Goal: Information Seeking & Learning: Learn about a topic

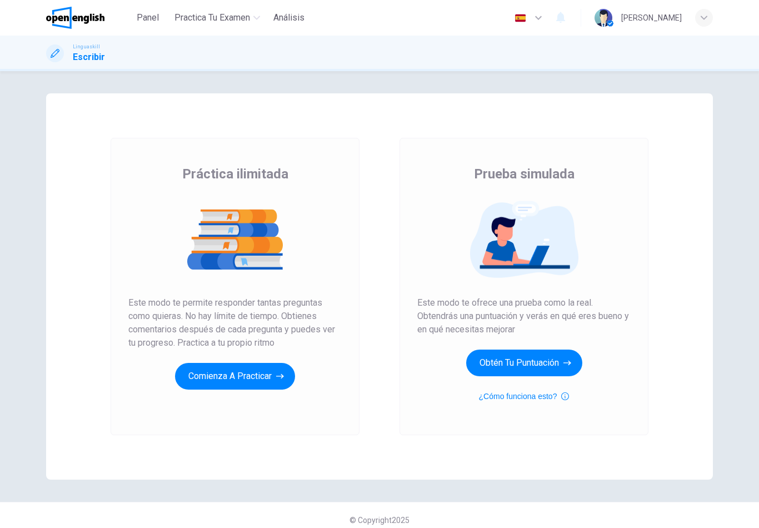
click at [536, 366] on button "Obtén tu puntuación" at bounding box center [524, 363] width 116 height 27
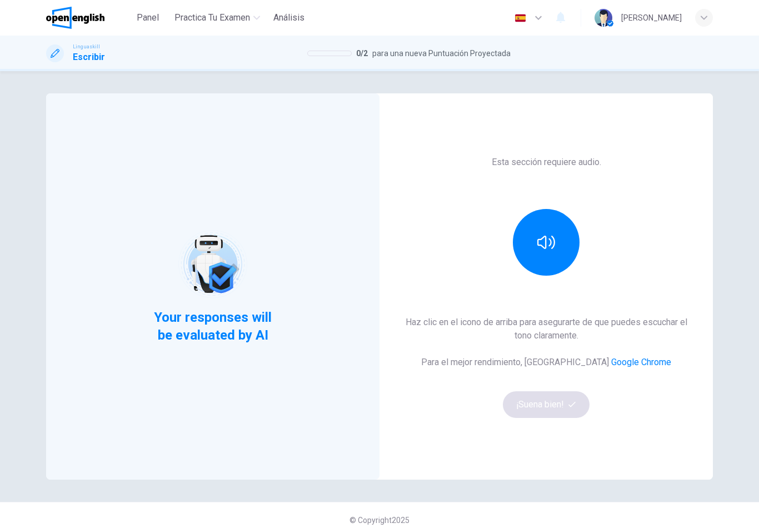
click at [553, 233] on icon "button" at bounding box center [546, 242] width 18 height 18
click at [563, 230] on button "button" at bounding box center [546, 242] width 67 height 67
click at [567, 241] on button "button" at bounding box center [546, 242] width 67 height 67
click at [565, 241] on button "button" at bounding box center [546, 242] width 67 height 67
click at [560, 249] on button "button" at bounding box center [546, 242] width 67 height 67
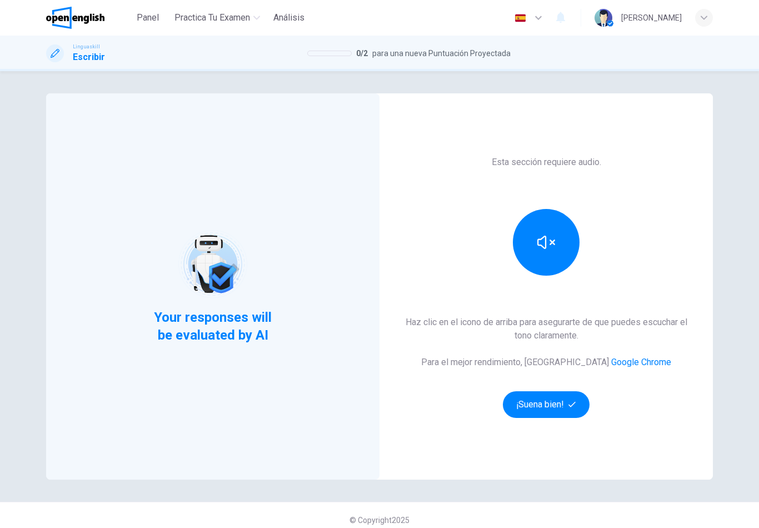
click at [558, 240] on button "button" at bounding box center [546, 242] width 67 height 67
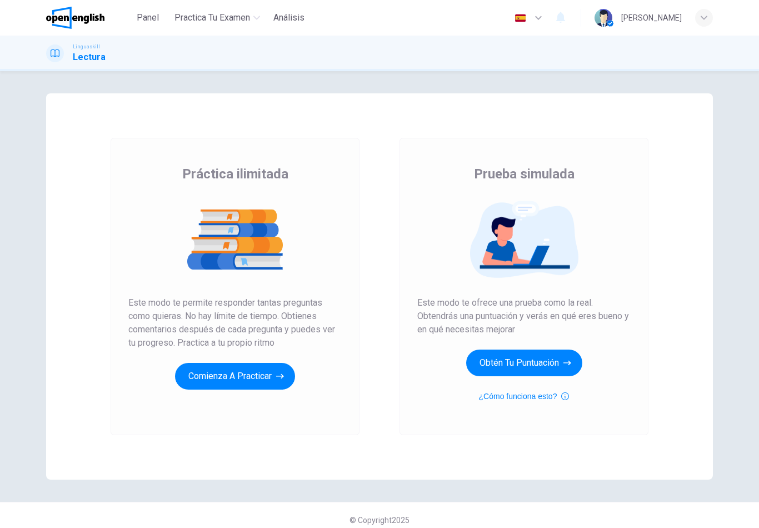
click at [508, 366] on button "Obtén tu puntuación" at bounding box center [524, 363] width 116 height 27
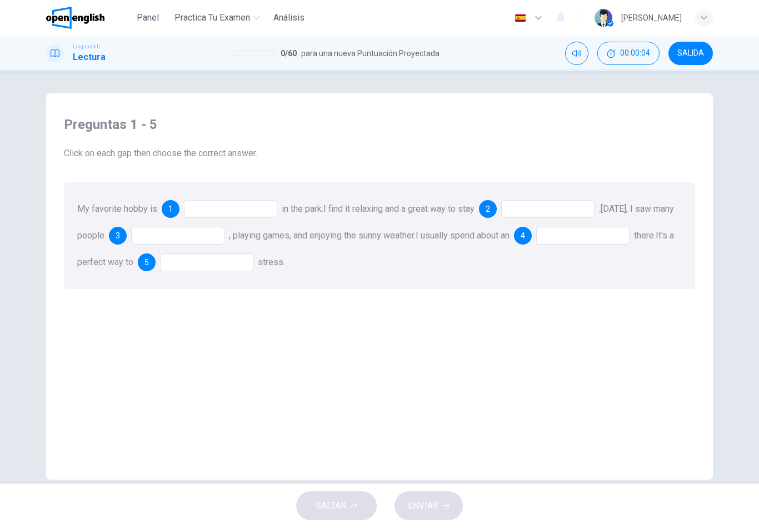
click at [263, 217] on div at bounding box center [230, 209] width 93 height 18
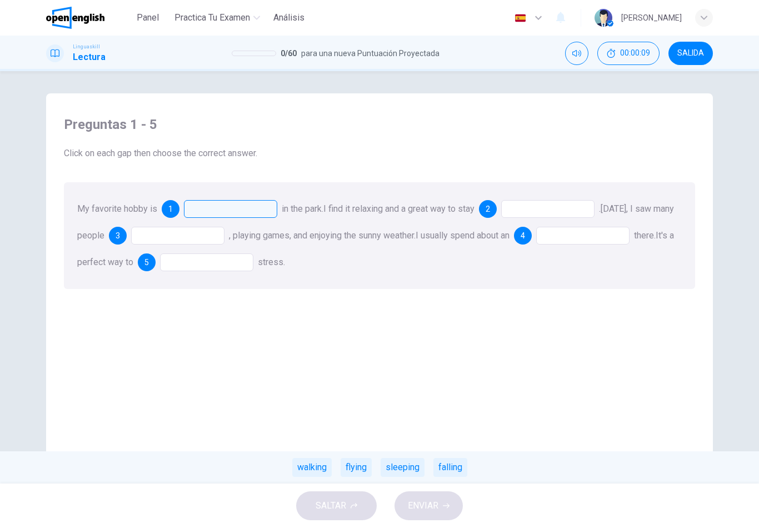
click at [322, 468] on div "walking" at bounding box center [311, 467] width 39 height 19
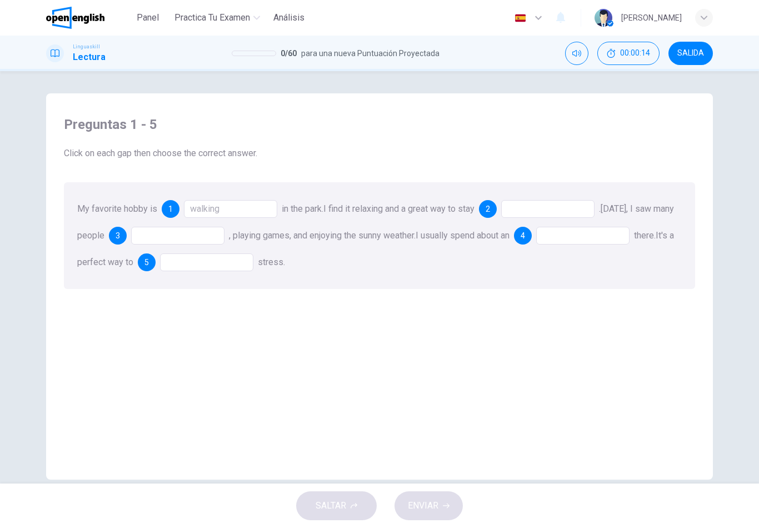
click at [537, 214] on div at bounding box center [547, 209] width 93 height 18
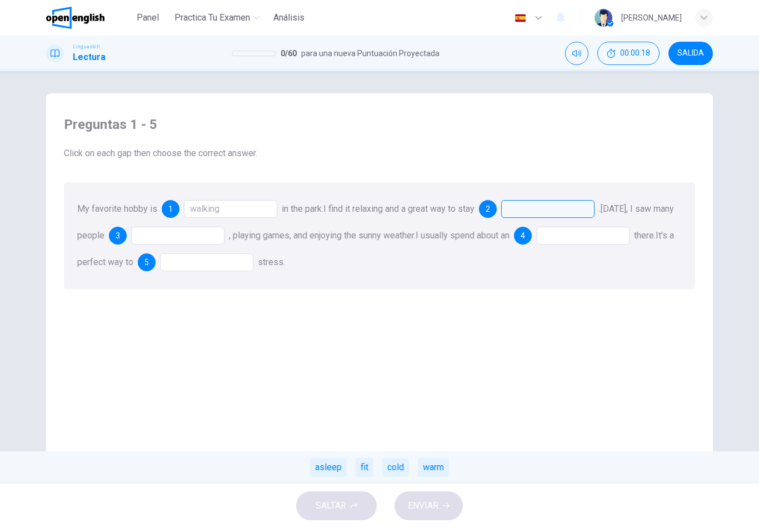
click at [367, 462] on div "fit" at bounding box center [365, 467] width 18 height 19
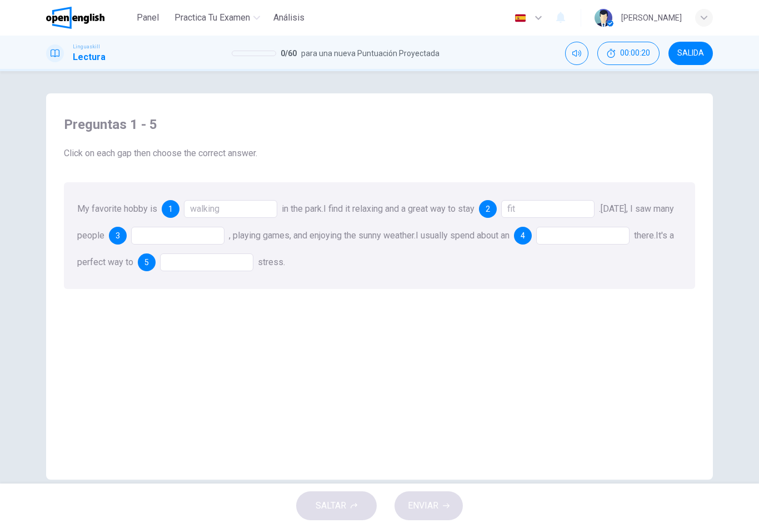
click at [225, 240] on div at bounding box center [177, 236] width 93 height 18
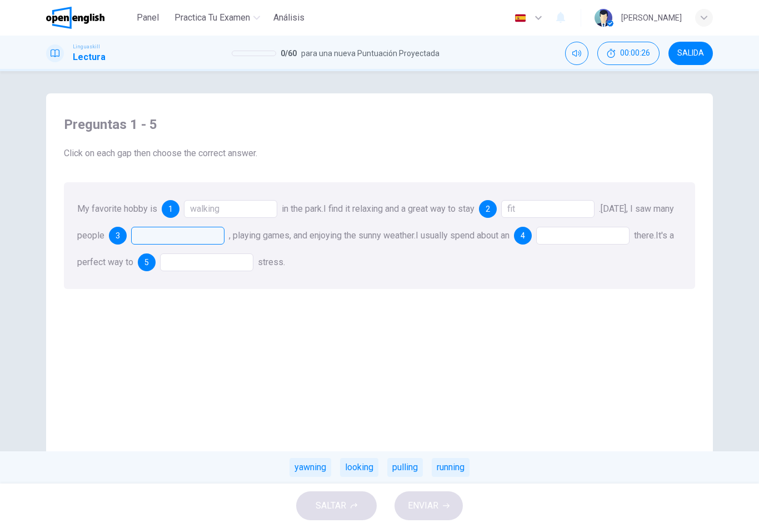
click at [455, 465] on div "running" at bounding box center [451, 467] width 38 height 19
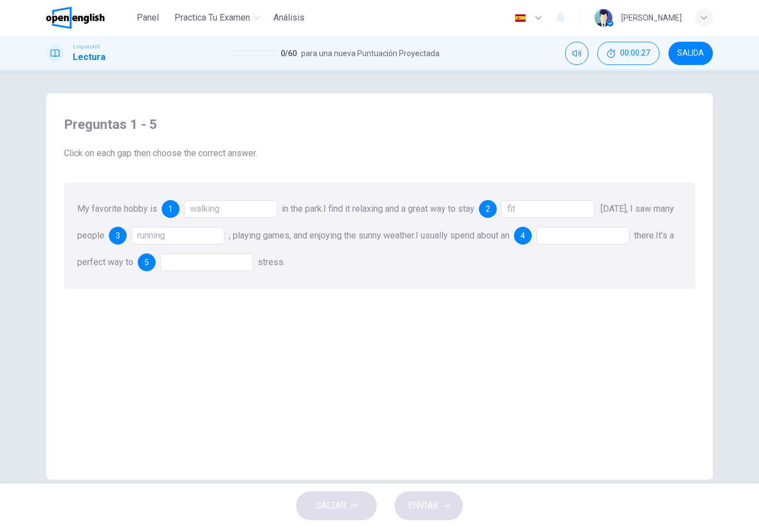
click at [603, 235] on div at bounding box center [582, 236] width 93 height 18
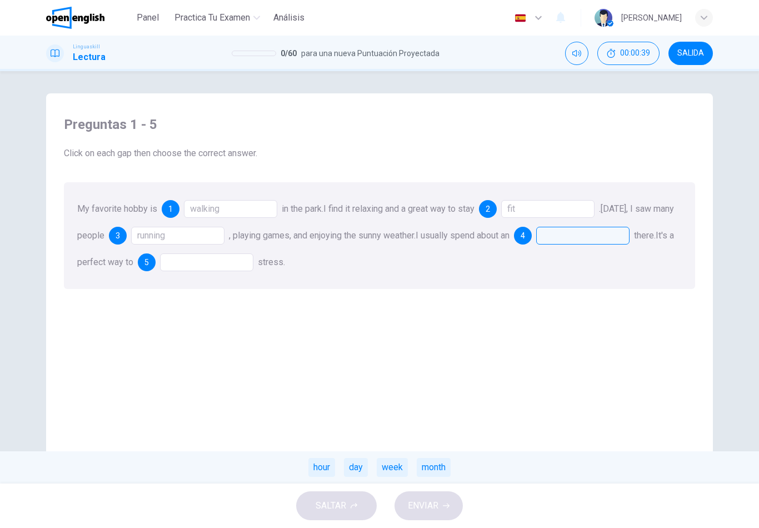
click at [326, 467] on div "hour" at bounding box center [321, 467] width 27 height 19
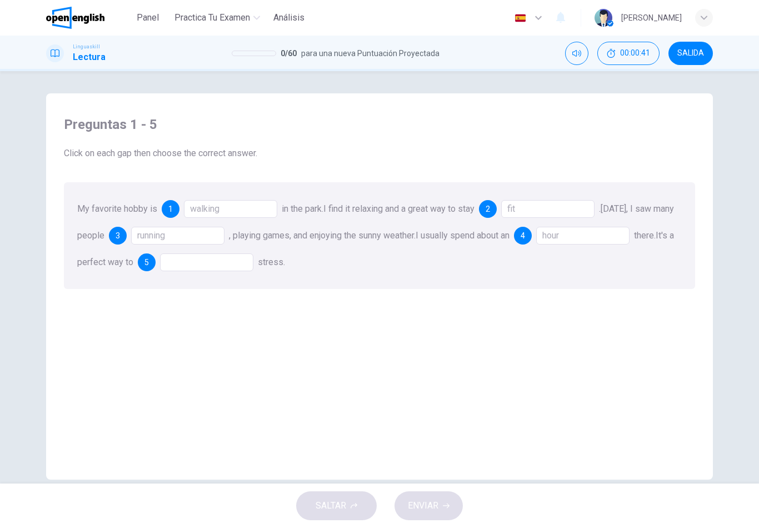
click at [253, 266] on div at bounding box center [206, 262] width 93 height 18
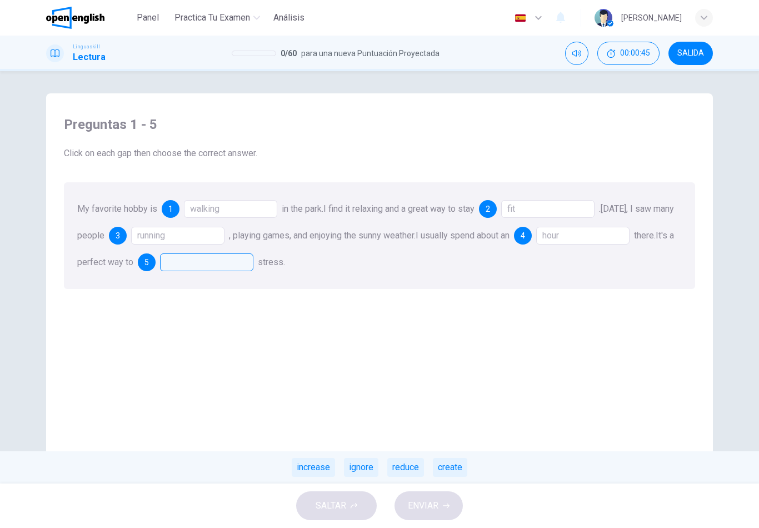
click at [410, 469] on div "reduce" at bounding box center [405, 467] width 37 height 19
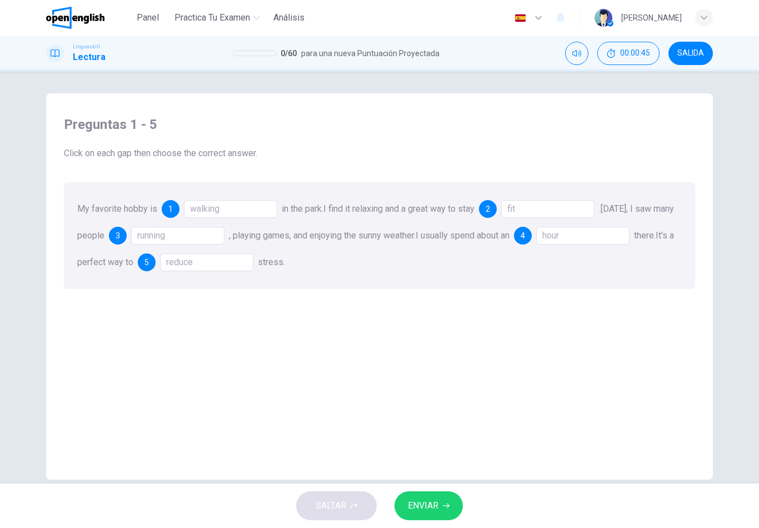
click at [441, 504] on button "ENVIAR" at bounding box center [429, 505] width 68 height 29
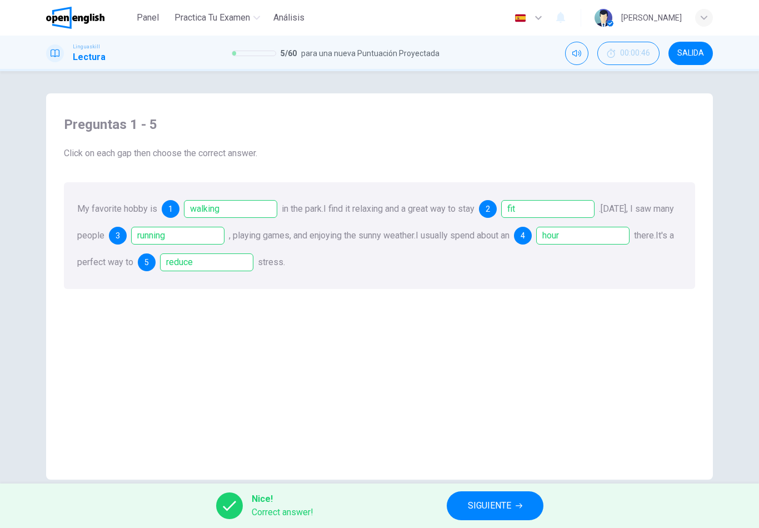
click at [485, 510] on span "SIGUIENTE" at bounding box center [489, 506] width 43 height 16
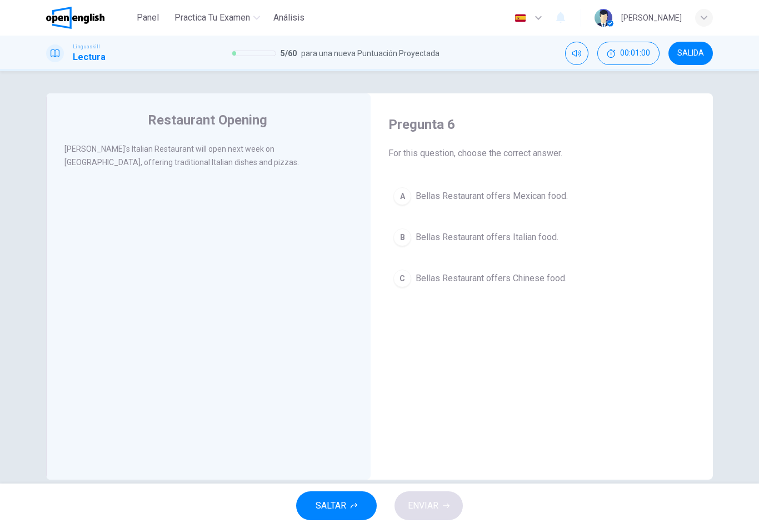
click at [516, 239] on span "Bellas Restaurant offers Italian food." at bounding box center [487, 237] width 143 height 13
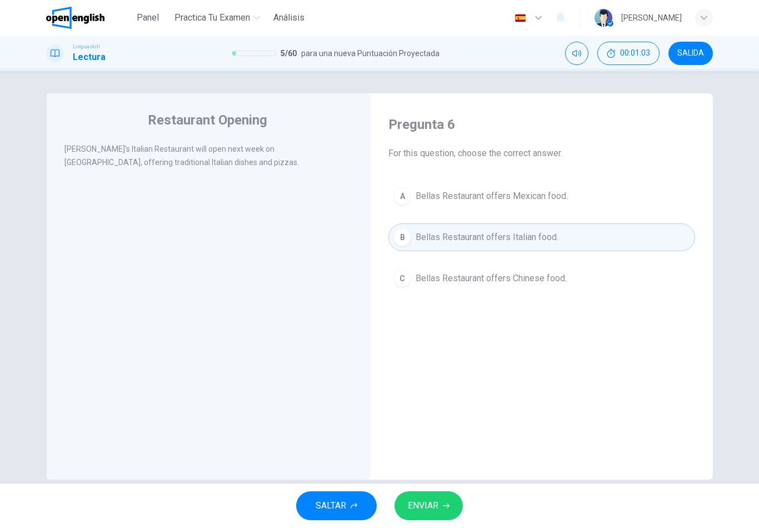
click at [435, 500] on span "ENVIAR" at bounding box center [423, 506] width 31 height 16
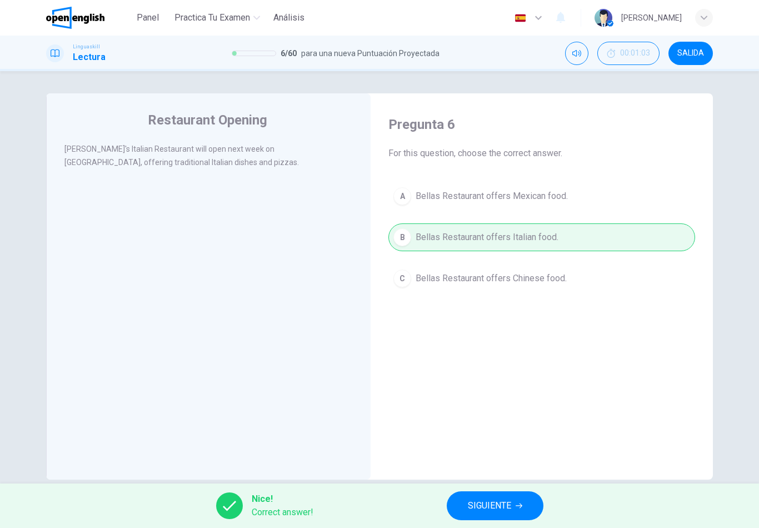
click at [506, 495] on button "SIGUIENTE" at bounding box center [495, 505] width 97 height 29
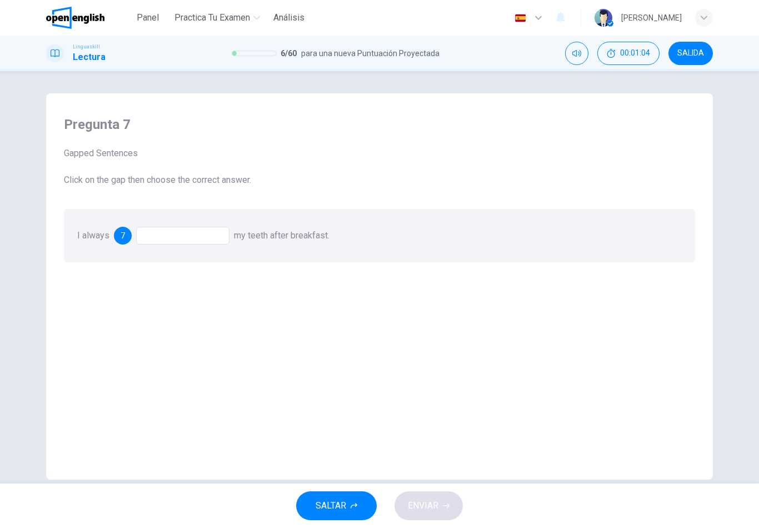
click at [205, 238] on div at bounding box center [182, 236] width 93 height 18
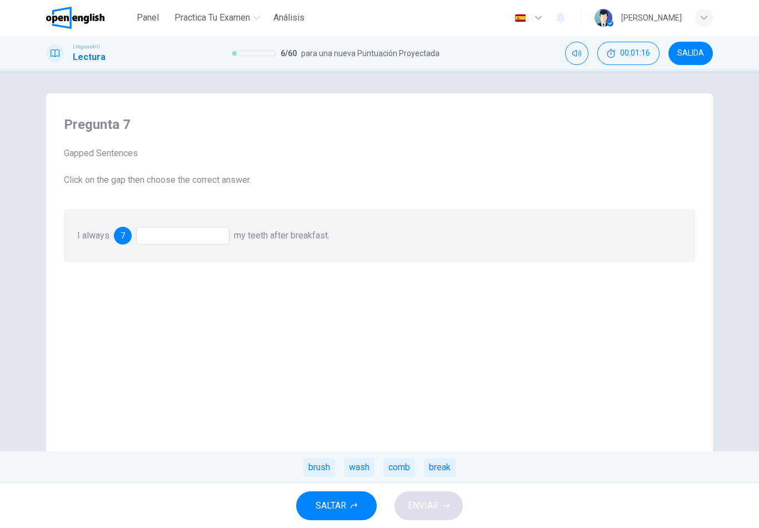
click at [323, 474] on div "brush" at bounding box center [319, 467] width 32 height 19
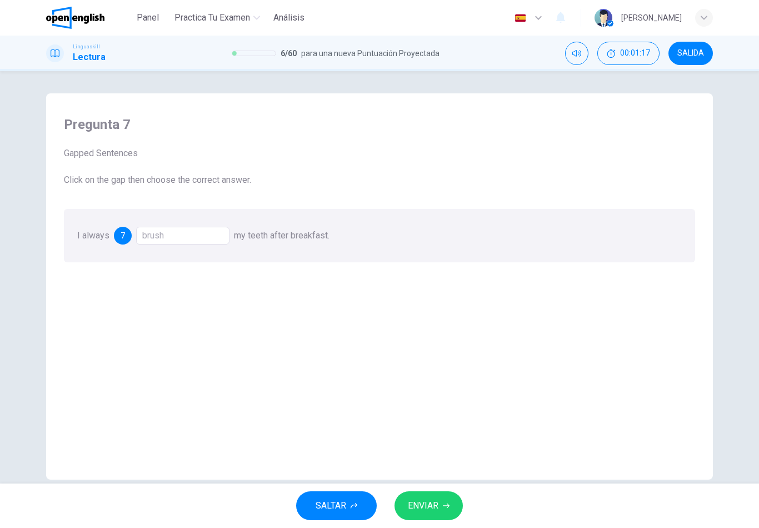
click at [428, 505] on span "ENVIAR" at bounding box center [423, 506] width 31 height 16
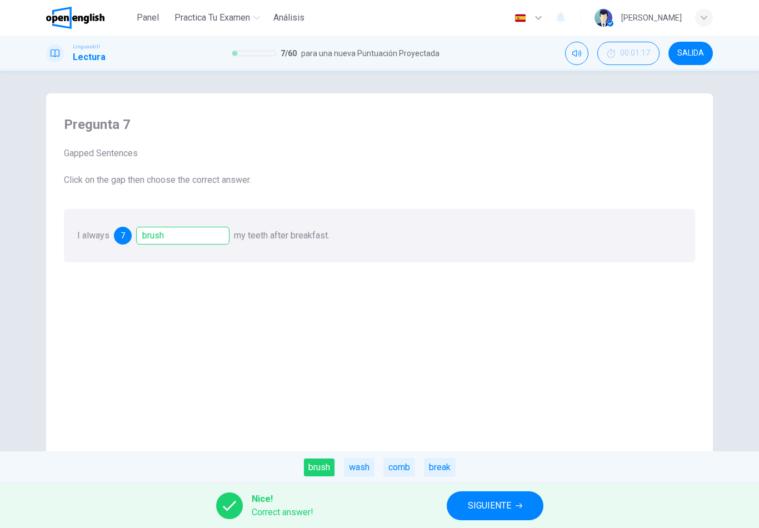
click at [480, 502] on span "SIGUIENTE" at bounding box center [489, 506] width 43 height 16
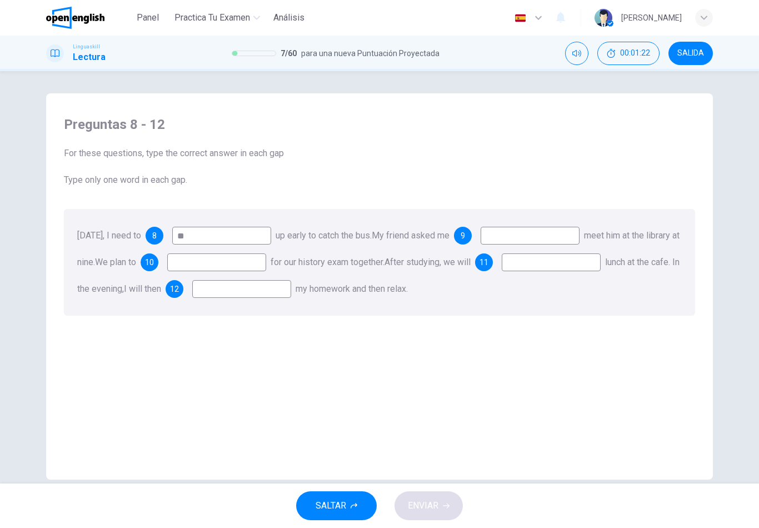
type input "*"
type input "****"
type input "*"
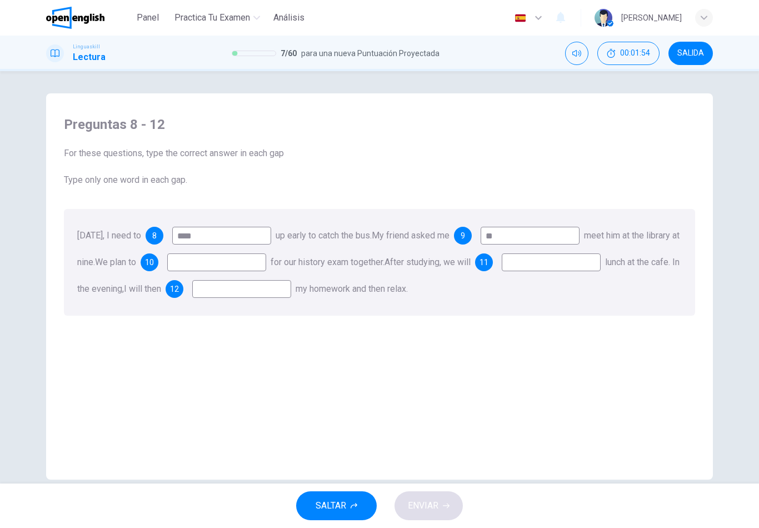
type input "**"
click at [266, 268] on input at bounding box center [216, 262] width 99 height 18
type input "*****"
click at [502, 271] on input at bounding box center [551, 262] width 99 height 18
type input "*"
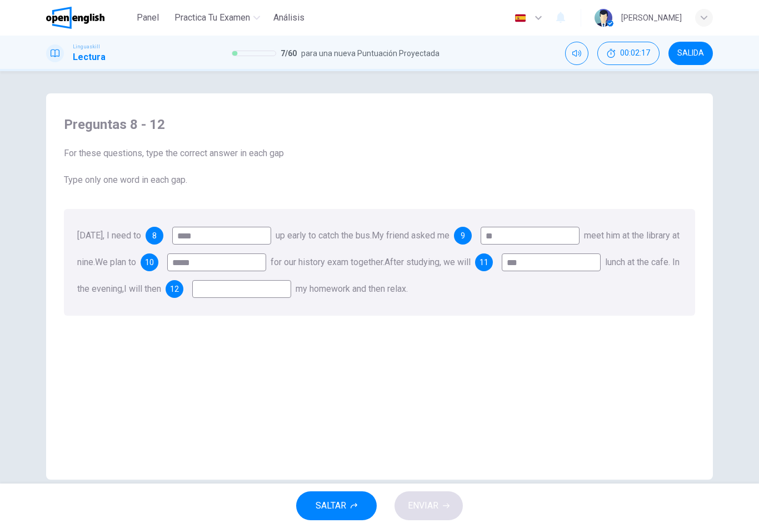
type input "***"
click at [291, 289] on input at bounding box center [241, 289] width 99 height 18
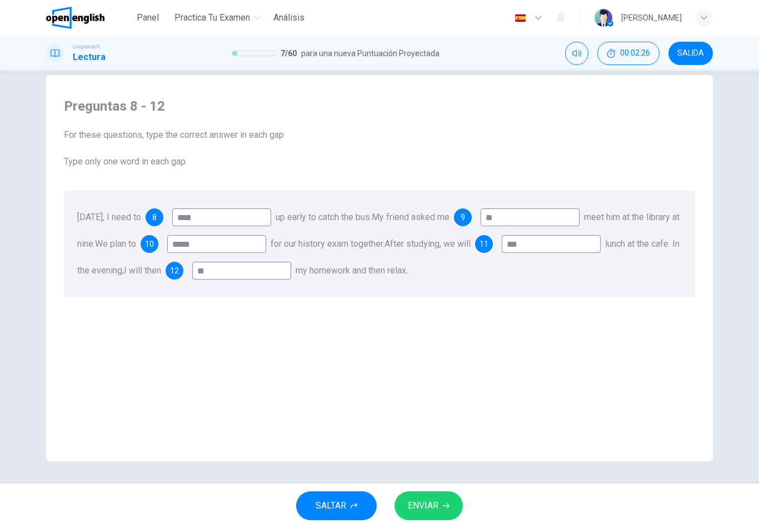
scroll to position [18, 0]
type input "**"
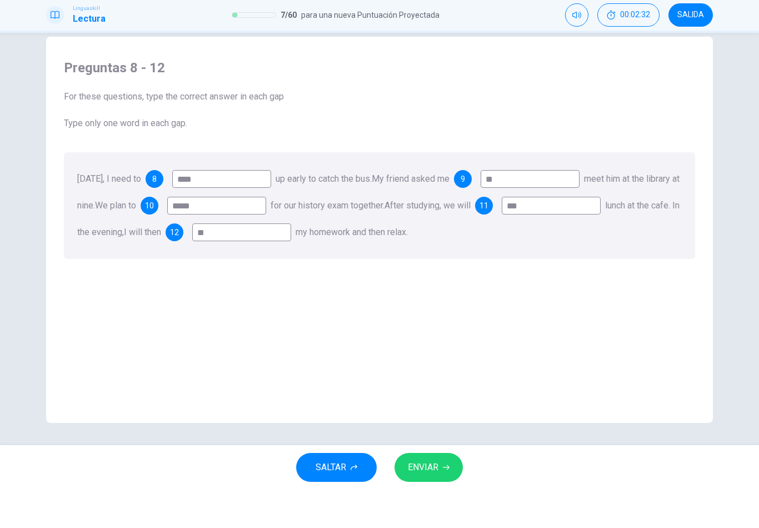
click at [443, 502] on icon "button" at bounding box center [446, 505] width 7 height 7
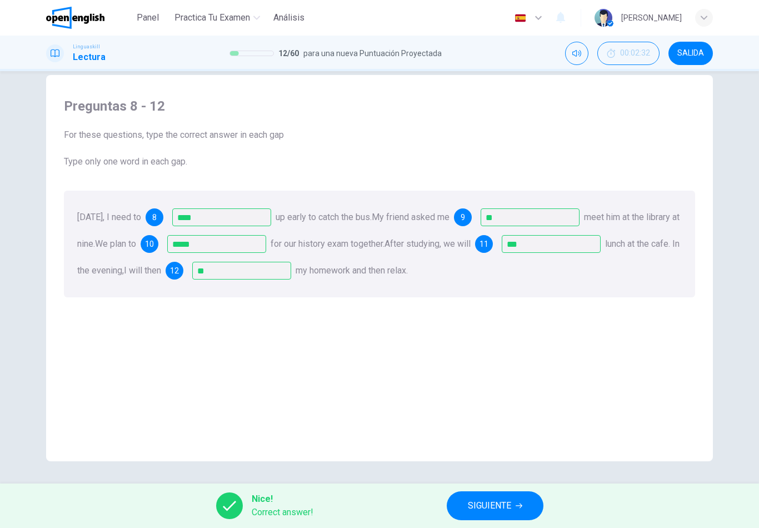
click at [504, 507] on span "SIGUIENTE" at bounding box center [489, 506] width 43 height 16
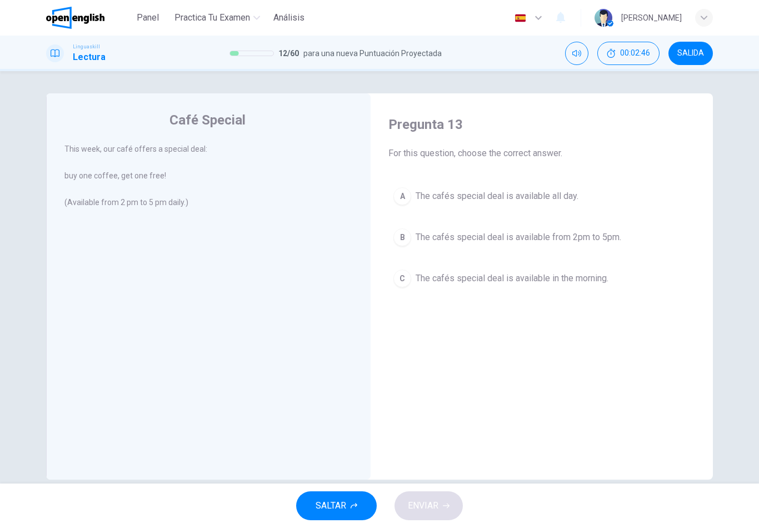
click at [534, 242] on span "The cafés special deal is available from 2pm to 5pm." at bounding box center [519, 237] width 206 height 13
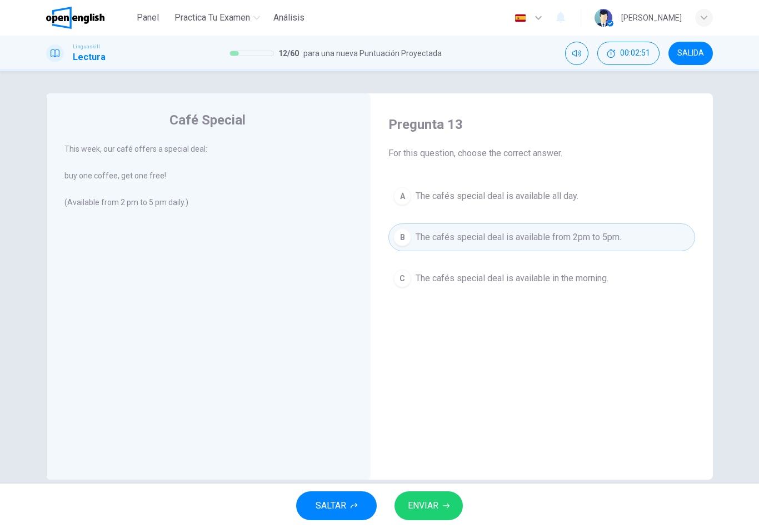
click at [443, 503] on icon "button" at bounding box center [446, 505] width 7 height 7
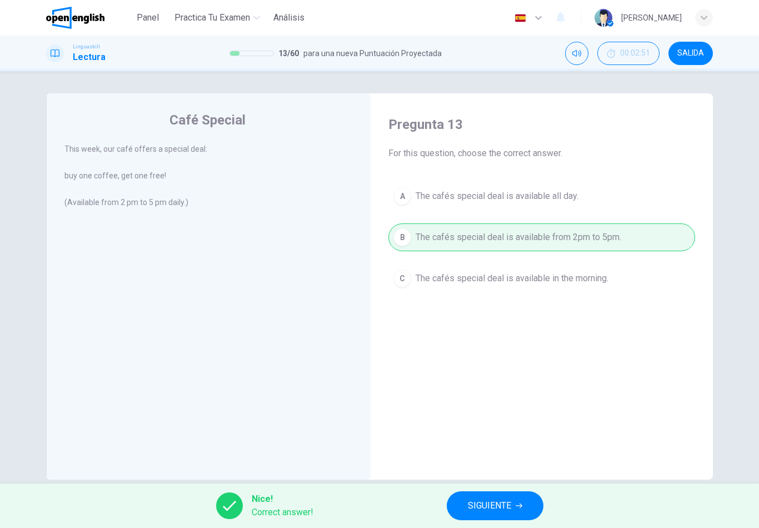
click at [462, 500] on button "SIGUIENTE" at bounding box center [495, 505] width 97 height 29
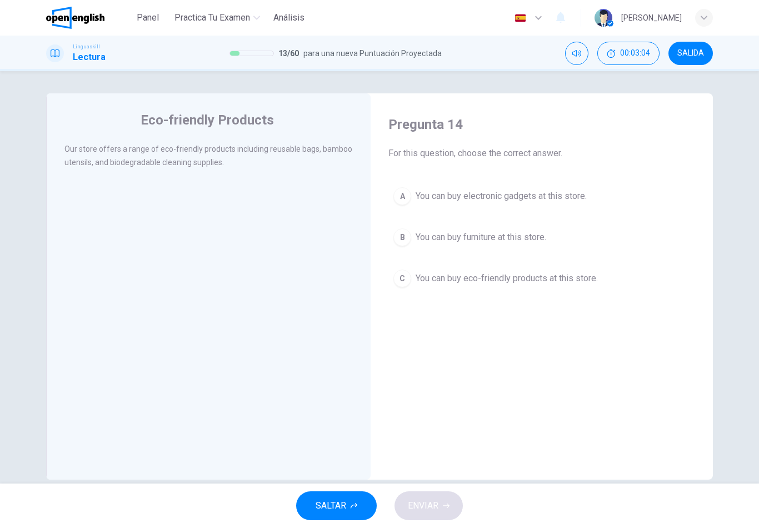
click at [545, 274] on span "You can buy eco-friendly products at this store." at bounding box center [507, 278] width 182 height 13
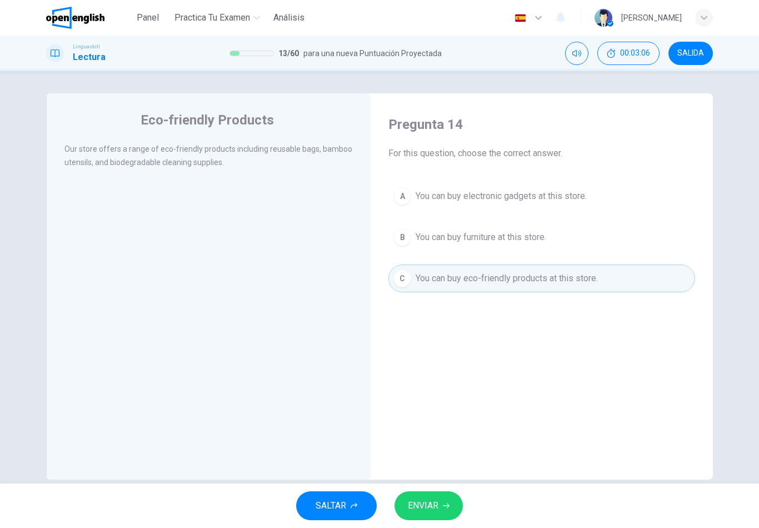
click at [447, 511] on button "ENVIAR" at bounding box center [429, 505] width 68 height 29
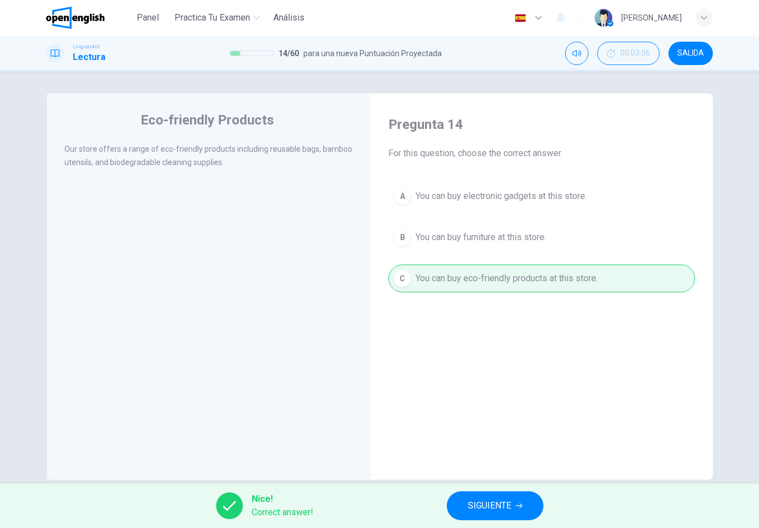
click at [496, 500] on span "SIGUIENTE" at bounding box center [489, 506] width 43 height 16
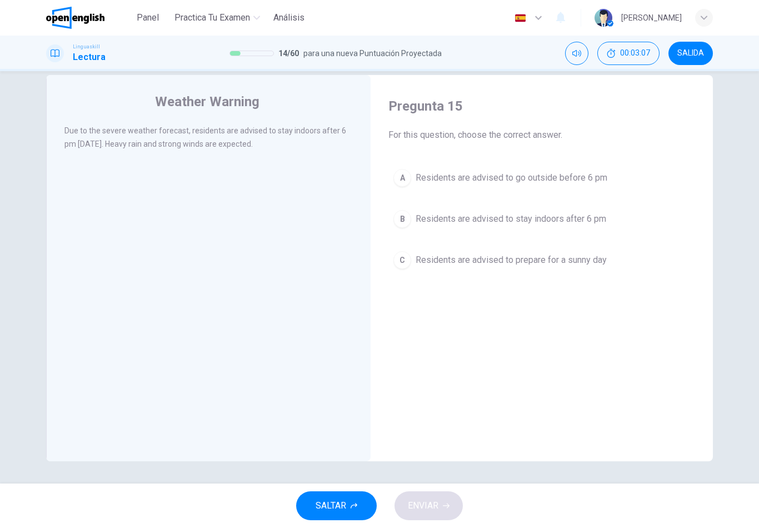
scroll to position [18, 0]
click at [527, 227] on button "B Residents are advised to stay indoors after 6 pm" at bounding box center [541, 219] width 307 height 28
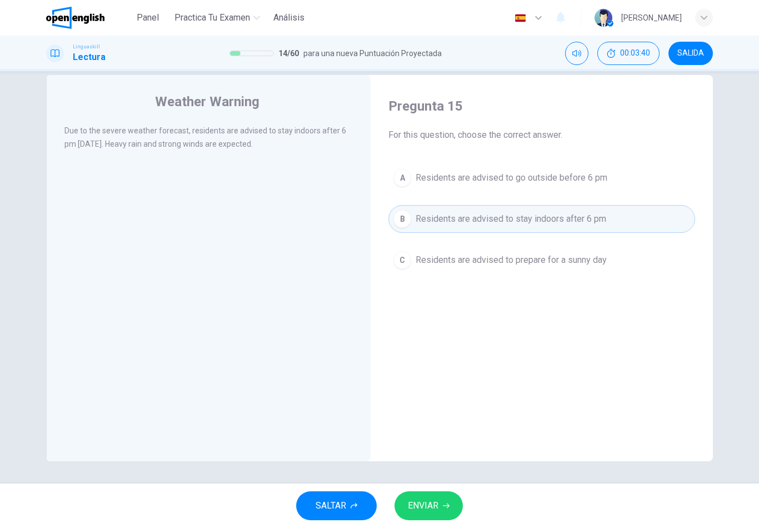
click at [443, 506] on icon "button" at bounding box center [446, 505] width 7 height 7
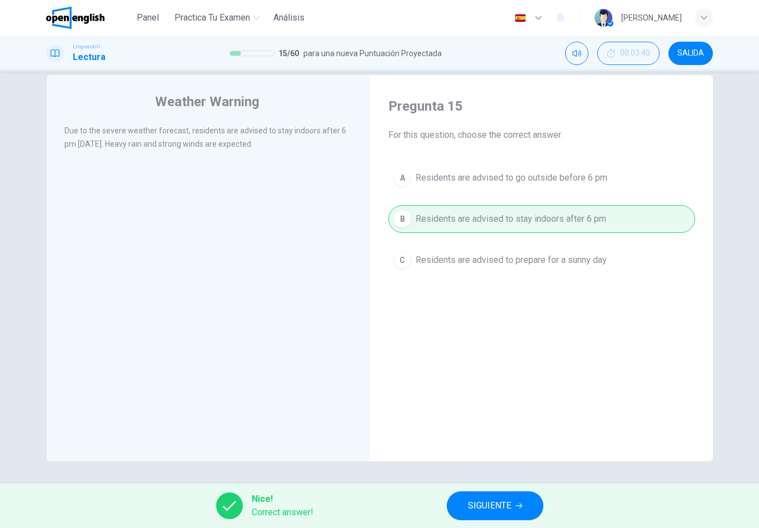
click at [465, 504] on button "SIGUIENTE" at bounding box center [495, 505] width 97 height 29
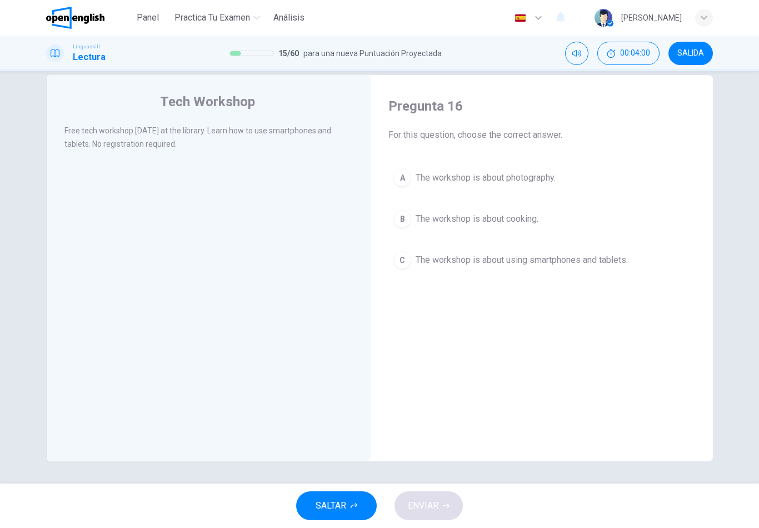
click at [531, 262] on span "The workshop is about using smartphones and tablets." at bounding box center [522, 259] width 212 height 13
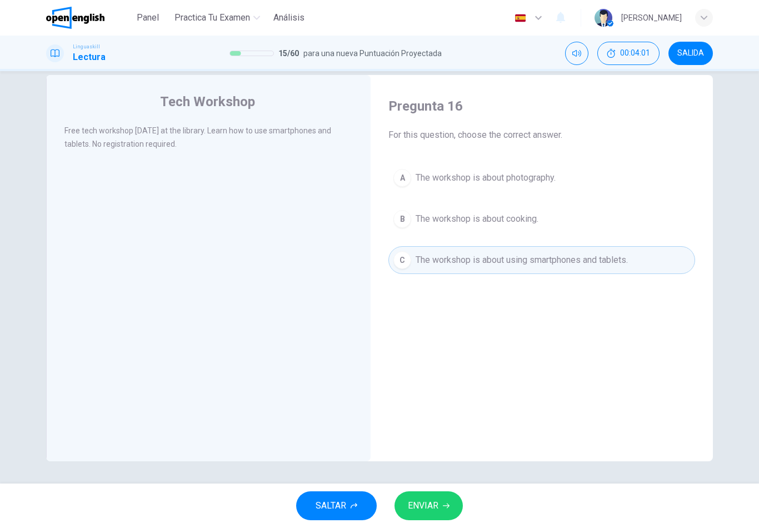
click at [432, 501] on span "ENVIAR" at bounding box center [423, 506] width 31 height 16
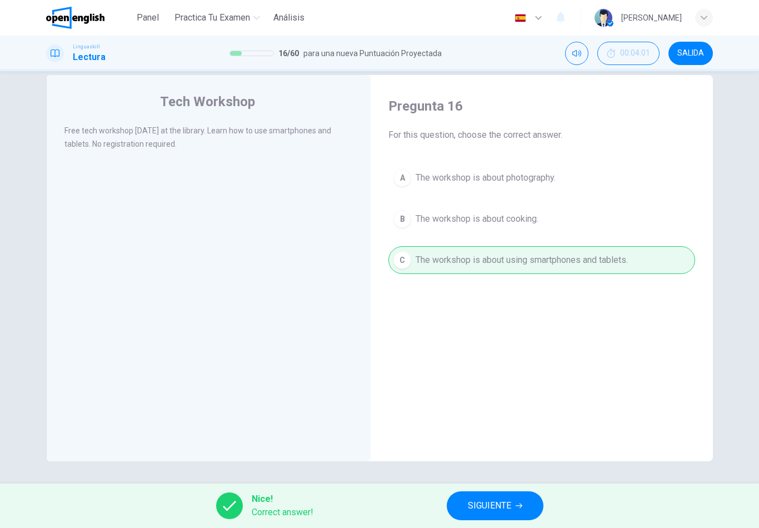
click at [492, 501] on span "SIGUIENTE" at bounding box center [489, 506] width 43 height 16
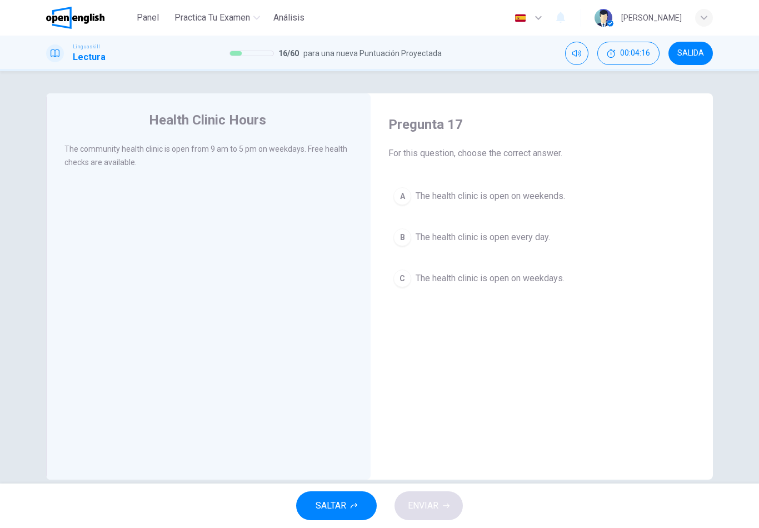
click at [530, 278] on span "The health clinic is open on weekdays." at bounding box center [490, 278] width 149 height 13
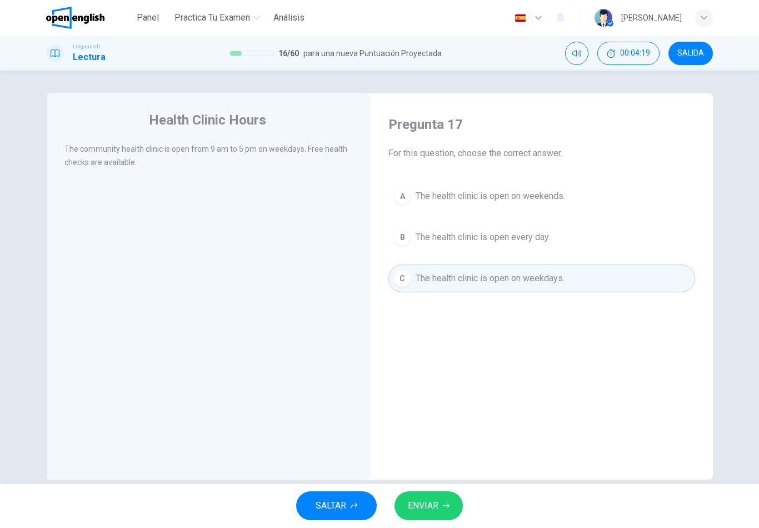
click at [446, 498] on button "ENVIAR" at bounding box center [429, 505] width 68 height 29
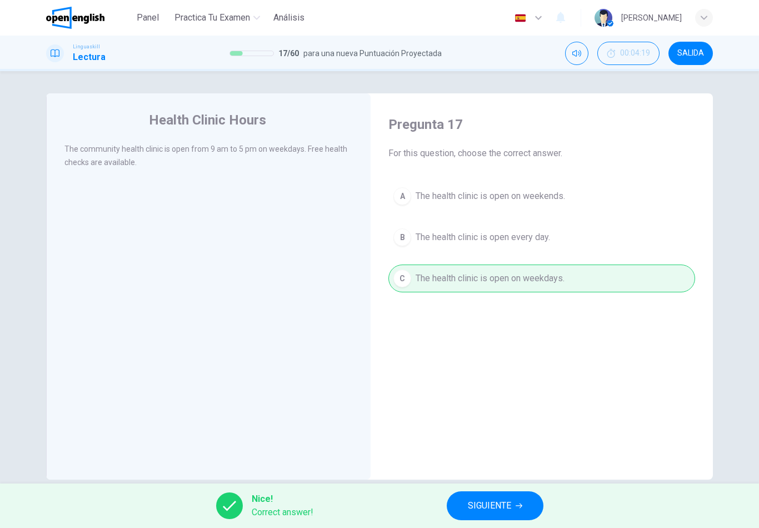
click at [492, 503] on span "SIGUIENTE" at bounding box center [489, 506] width 43 height 16
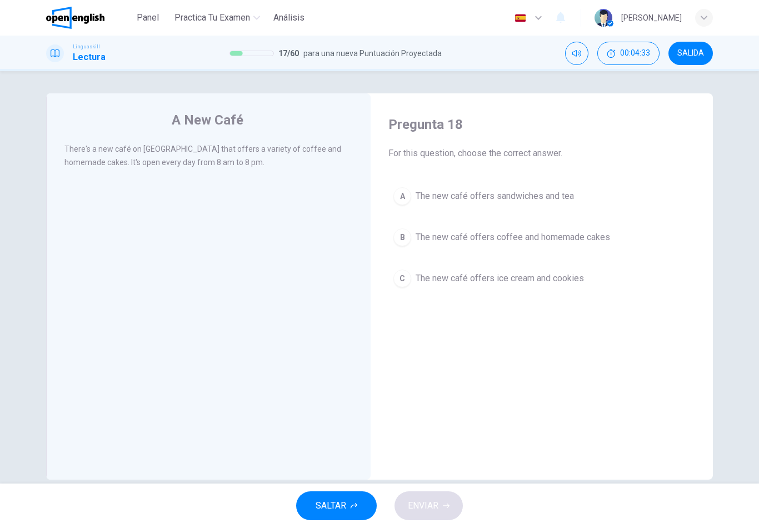
click at [580, 231] on span "The new café offers coffee and homemade cakes" at bounding box center [513, 237] width 194 height 13
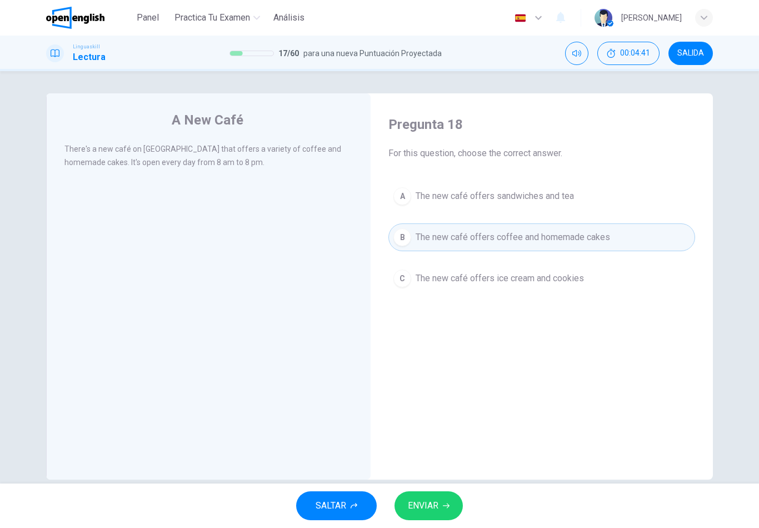
click at [446, 511] on button "ENVIAR" at bounding box center [429, 505] width 68 height 29
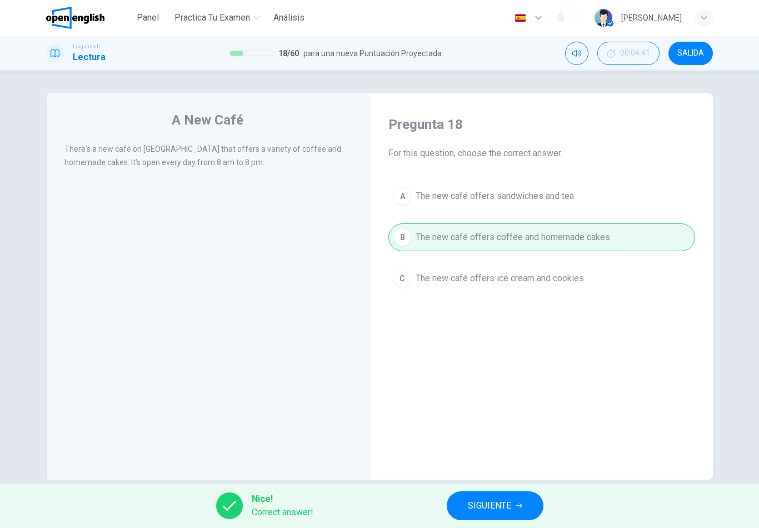
click at [475, 502] on span "SIGUIENTE" at bounding box center [489, 506] width 43 height 16
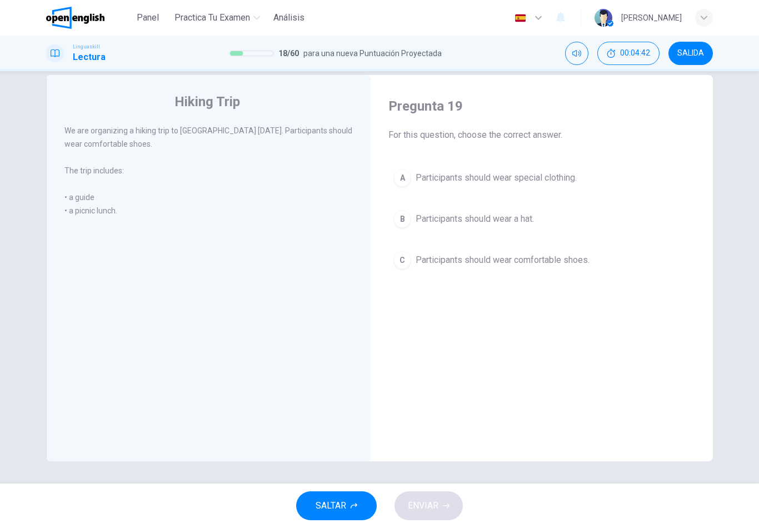
scroll to position [18, 0]
click at [551, 256] on span "Participants should wear comfortable shoes." at bounding box center [503, 259] width 174 height 13
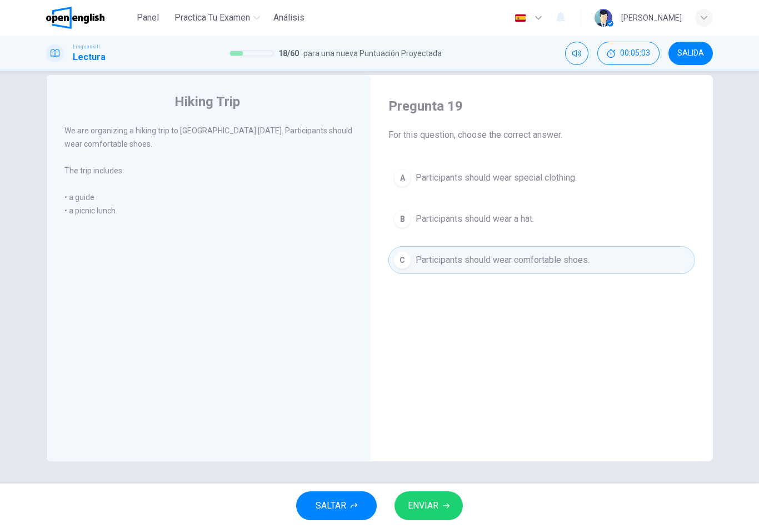
click at [445, 506] on icon "button" at bounding box center [446, 505] width 7 height 7
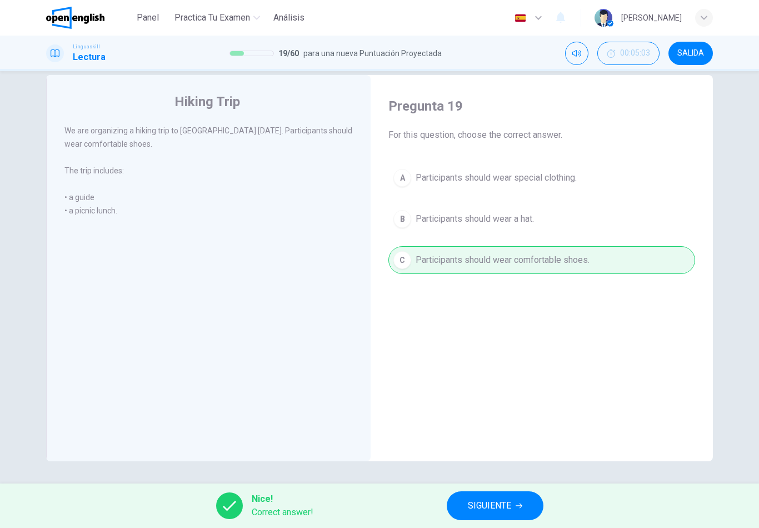
click at [486, 505] on span "SIGUIENTE" at bounding box center [489, 506] width 43 height 16
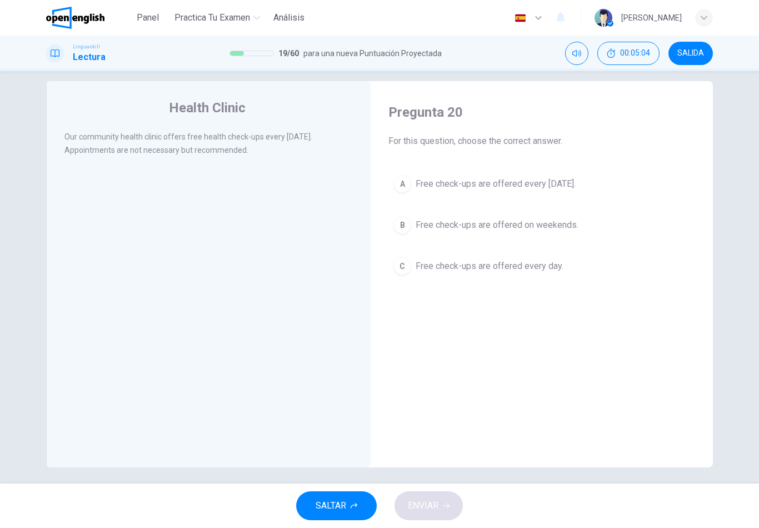
scroll to position [11, 0]
click at [573, 191] on span "Free check-ups are offered every [DATE]." at bounding box center [496, 184] width 160 height 13
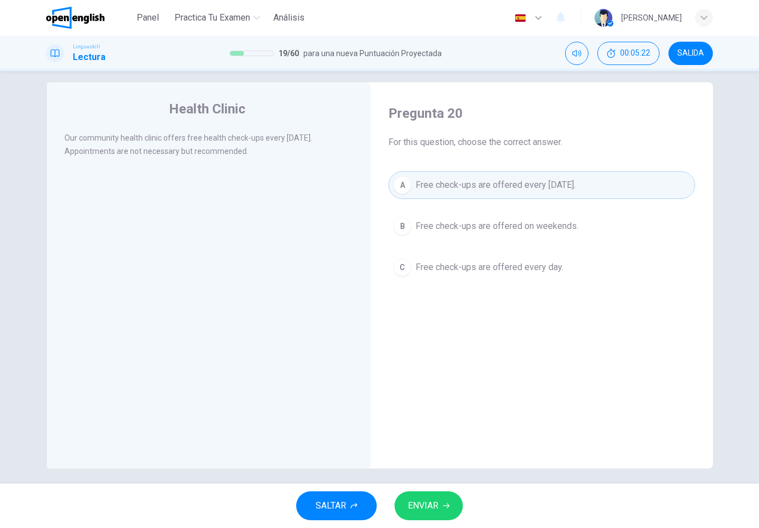
click at [443, 503] on icon "button" at bounding box center [446, 505] width 7 height 7
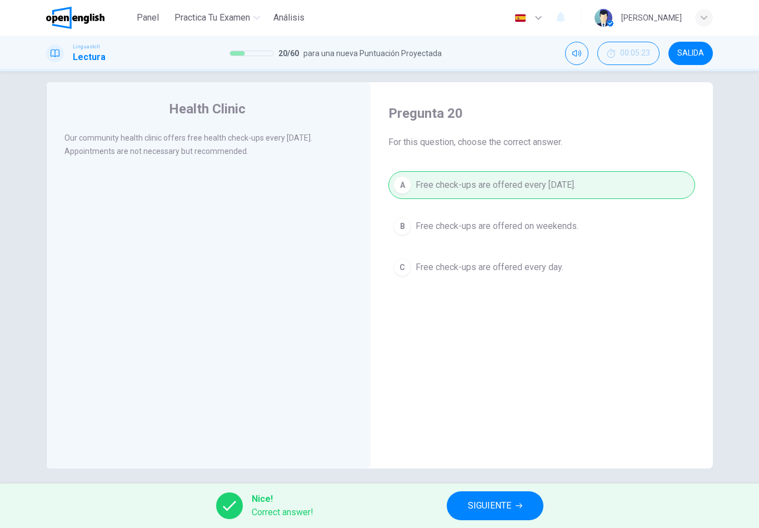
click at [471, 504] on span "SIGUIENTE" at bounding box center [489, 506] width 43 height 16
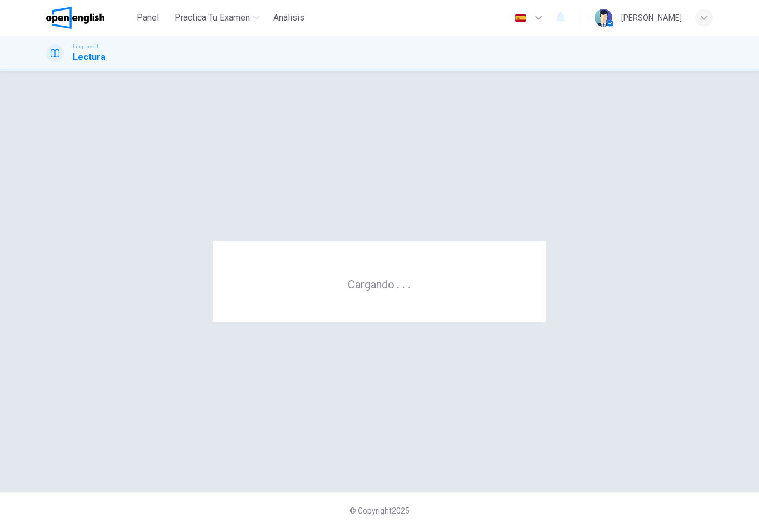
scroll to position [0, 0]
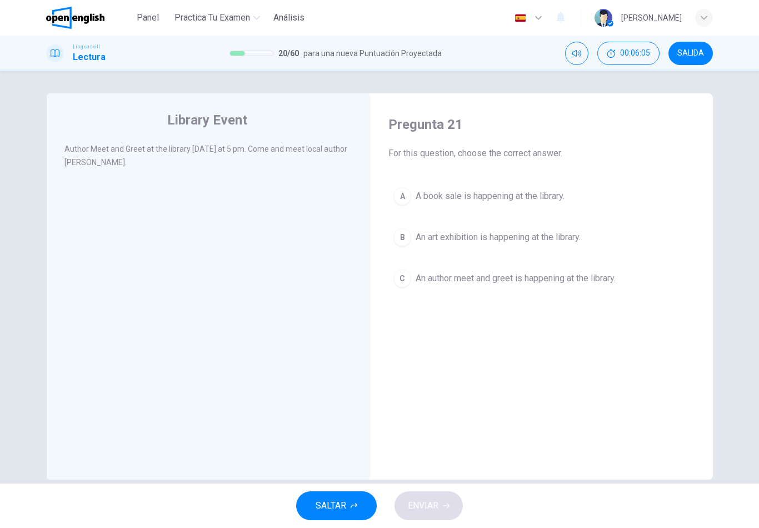
click at [499, 280] on span "An author meet and greet is happening at the library." at bounding box center [516, 278] width 200 height 13
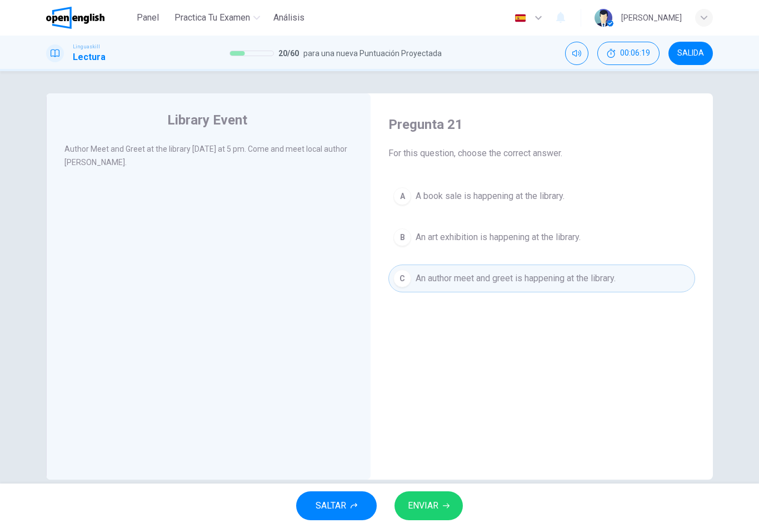
click at [447, 505] on icon "button" at bounding box center [446, 505] width 7 height 7
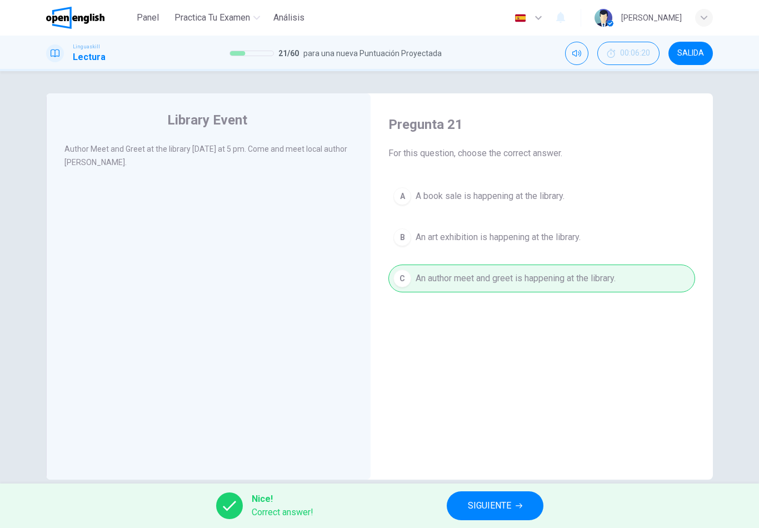
click at [486, 497] on button "SIGUIENTE" at bounding box center [495, 505] width 97 height 29
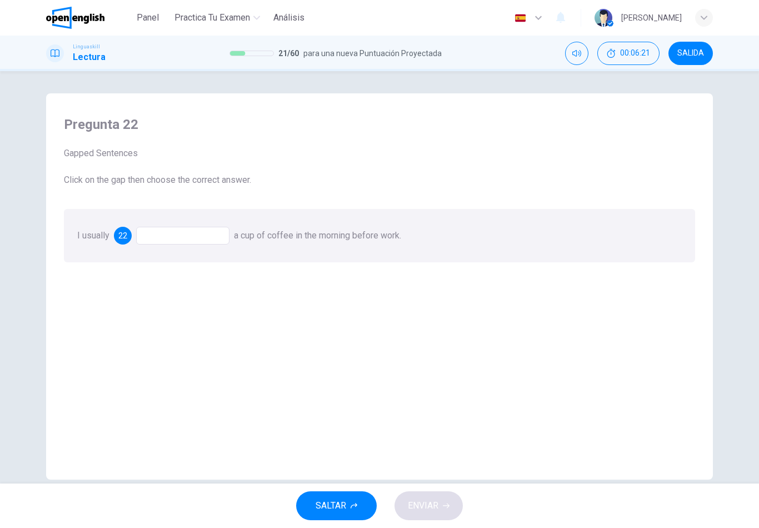
click at [199, 243] on div at bounding box center [182, 236] width 93 height 18
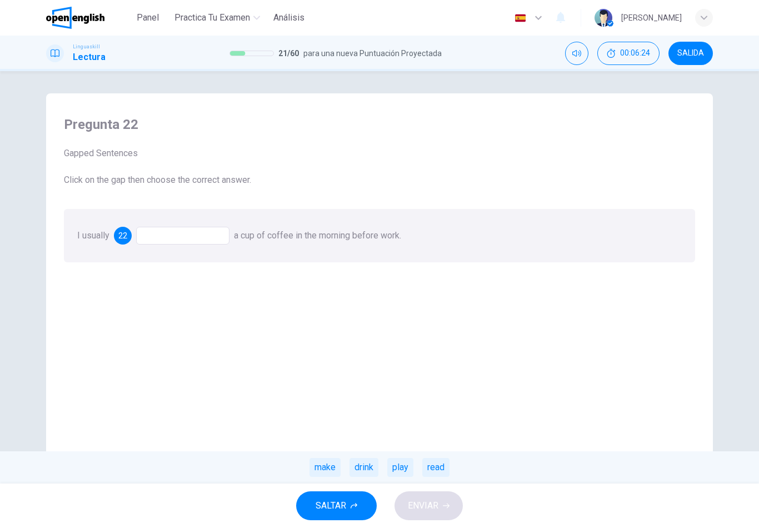
click at [369, 462] on div "drink" at bounding box center [364, 467] width 29 height 19
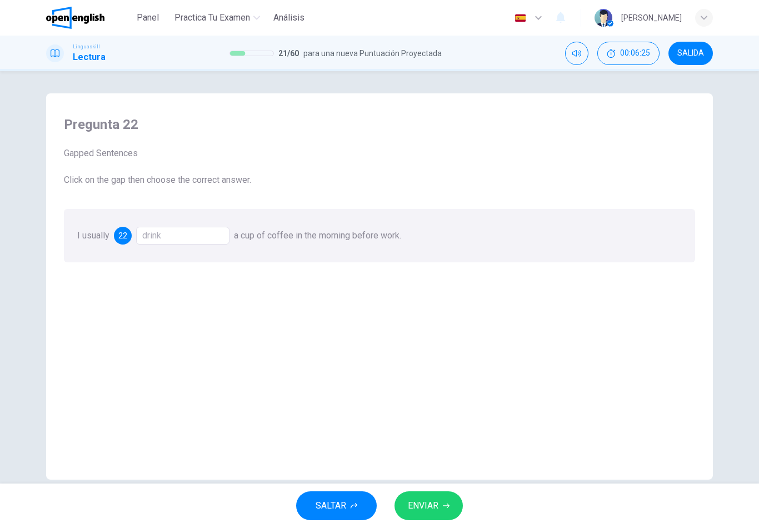
click at [430, 500] on span "ENVIAR" at bounding box center [423, 506] width 31 height 16
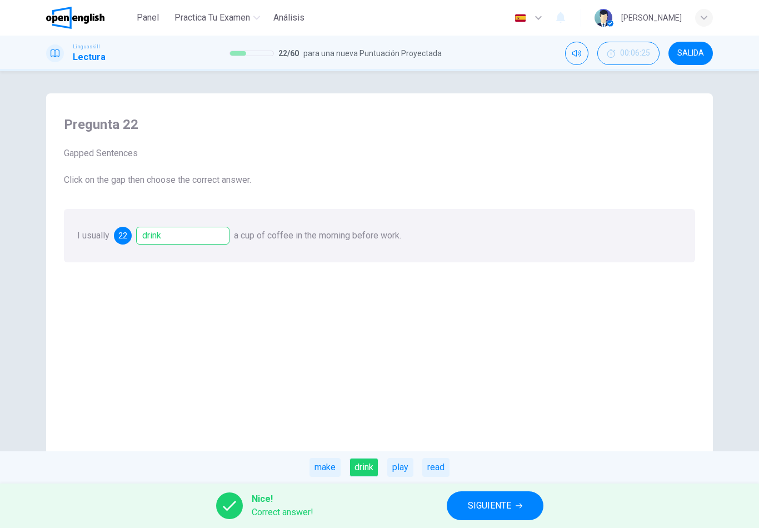
click at [502, 506] on span "SIGUIENTE" at bounding box center [489, 506] width 43 height 16
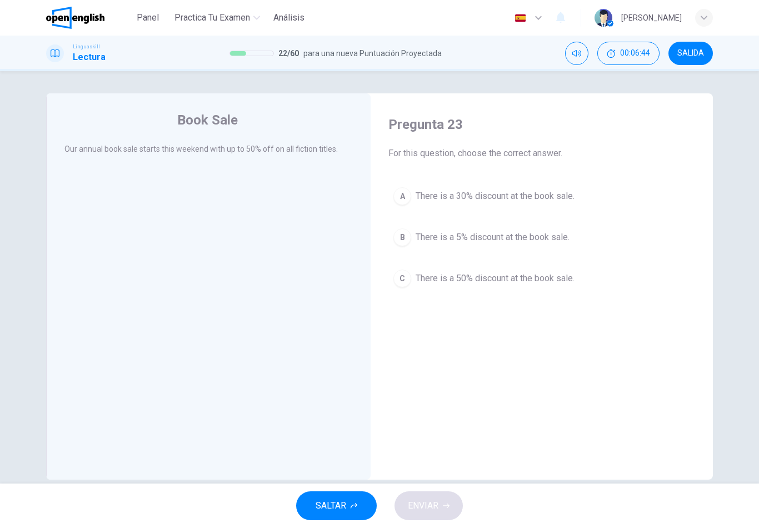
click at [543, 278] on span "There is a 50% discount at the book sale." at bounding box center [495, 278] width 159 height 13
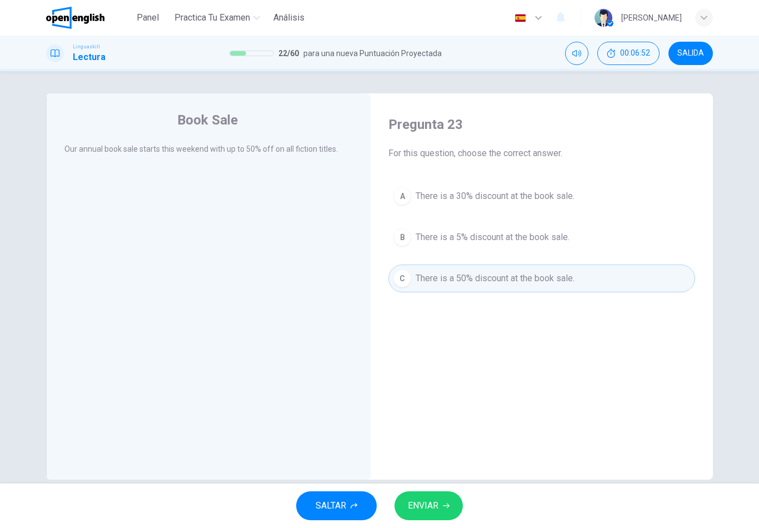
click at [441, 505] on button "ENVIAR" at bounding box center [429, 505] width 68 height 29
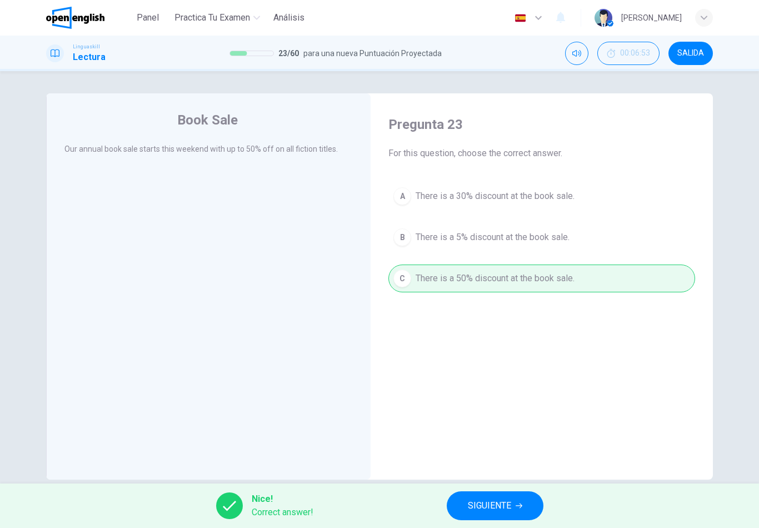
click at [475, 502] on span "SIGUIENTE" at bounding box center [489, 506] width 43 height 16
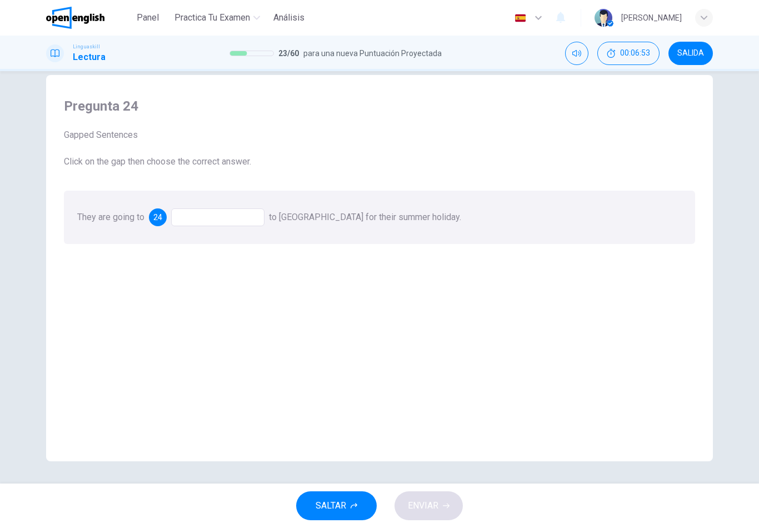
scroll to position [18, 0]
click at [254, 218] on div at bounding box center [217, 217] width 93 height 18
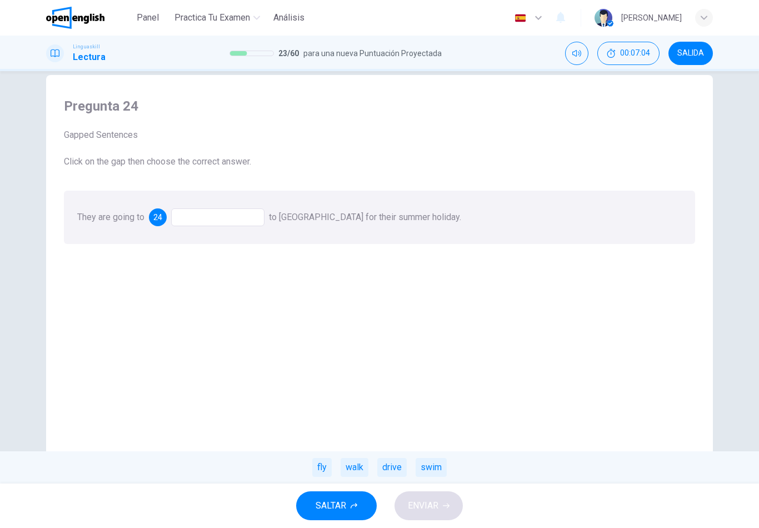
click at [328, 470] on div "fly" at bounding box center [321, 467] width 19 height 19
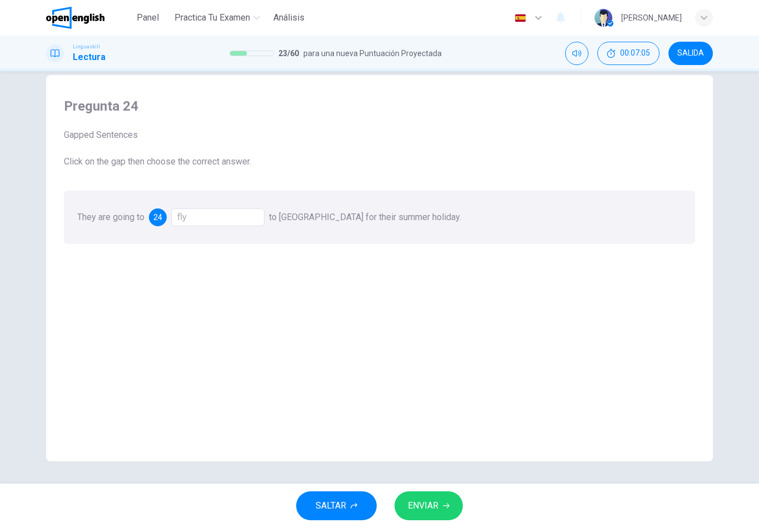
click at [428, 498] on span "ENVIAR" at bounding box center [423, 506] width 31 height 16
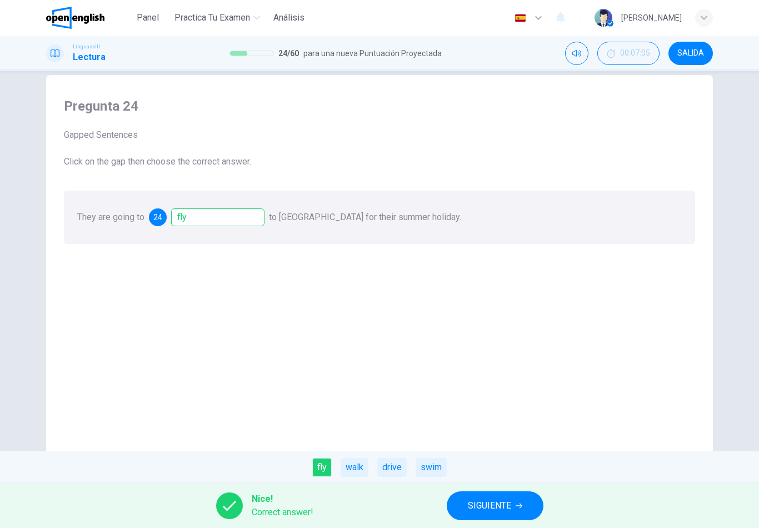
click at [476, 506] on span "SIGUIENTE" at bounding box center [489, 506] width 43 height 16
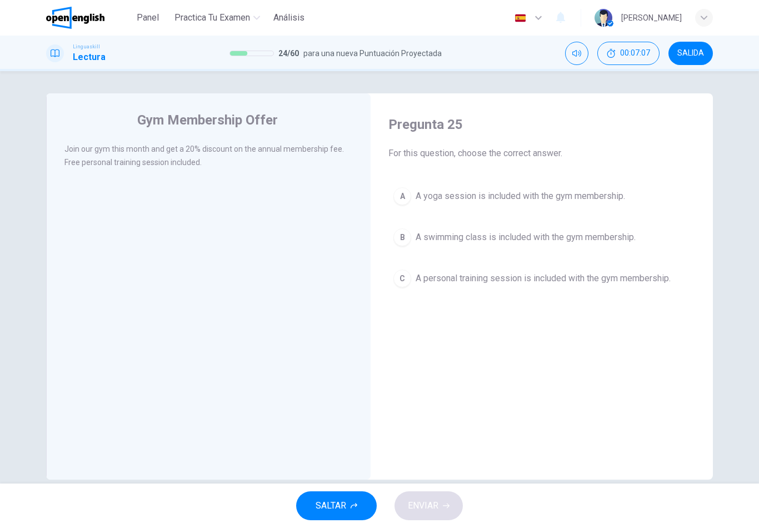
scroll to position [0, 0]
click at [555, 282] on span "A personal training session is included with the gym membership." at bounding box center [543, 278] width 255 height 13
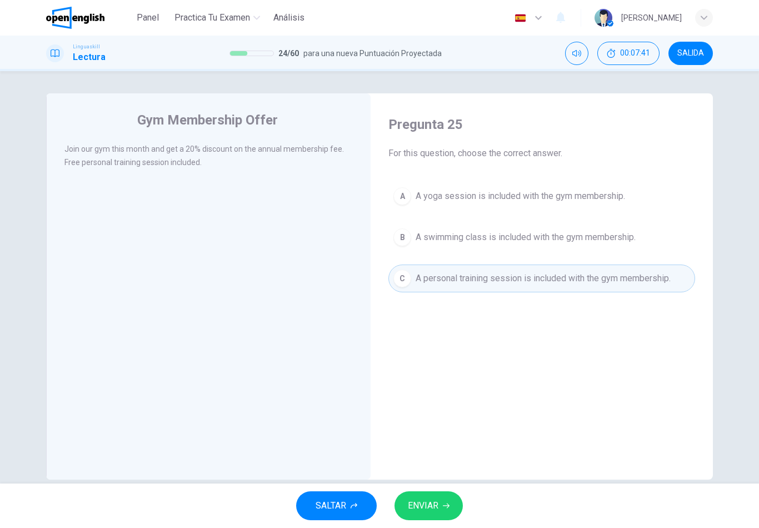
click at [446, 495] on button "ENVIAR" at bounding box center [429, 505] width 68 height 29
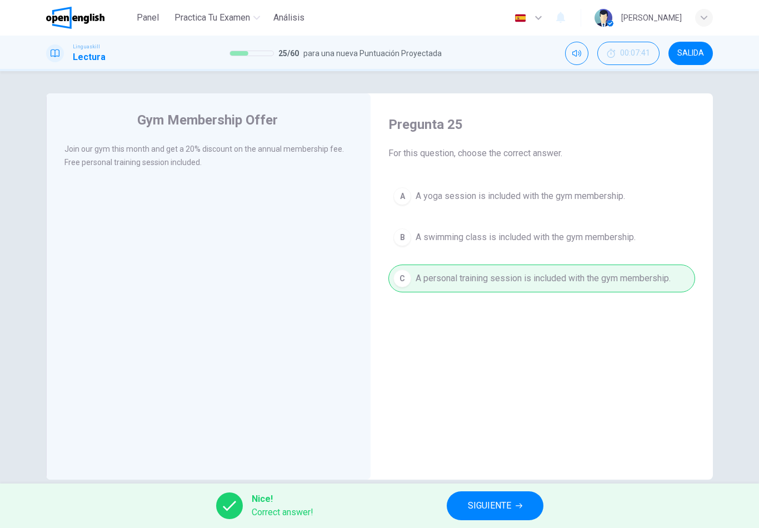
click at [465, 499] on button "SIGUIENTE" at bounding box center [495, 505] width 97 height 29
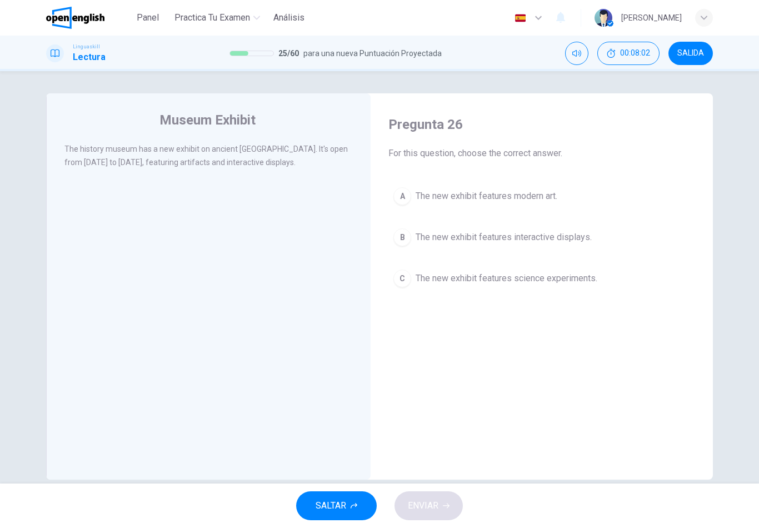
click at [525, 241] on span "The new exhibit features interactive displays." at bounding box center [504, 237] width 176 height 13
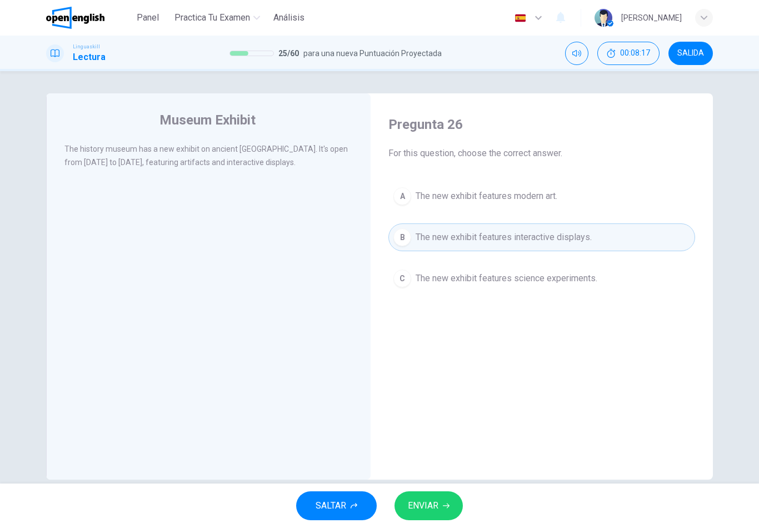
click at [455, 497] on button "ENVIAR" at bounding box center [429, 505] width 68 height 29
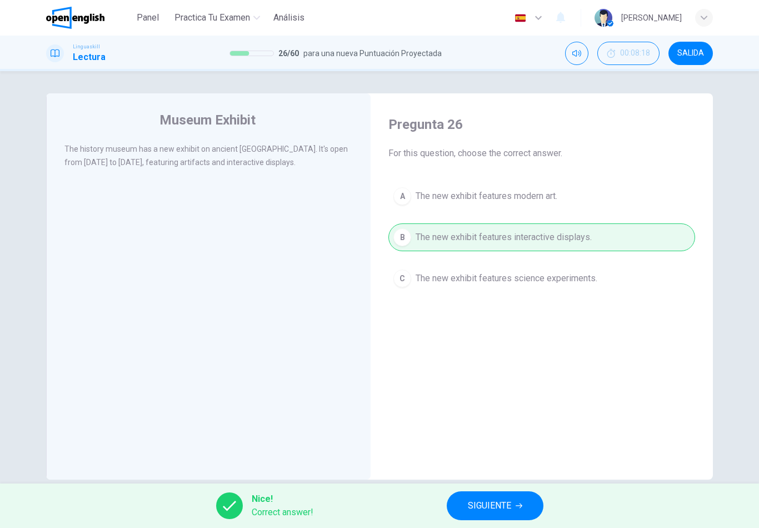
click at [472, 504] on span "SIGUIENTE" at bounding box center [489, 506] width 43 height 16
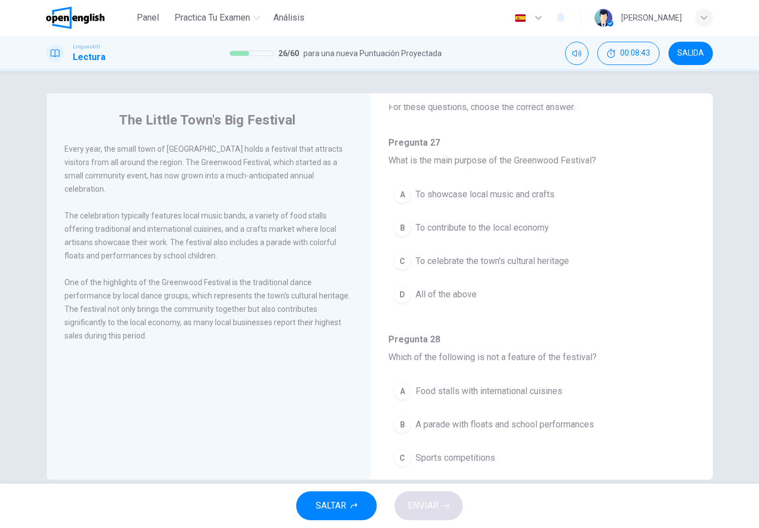
scroll to position [47, 0]
click at [462, 297] on span "All of the above" at bounding box center [446, 293] width 61 height 13
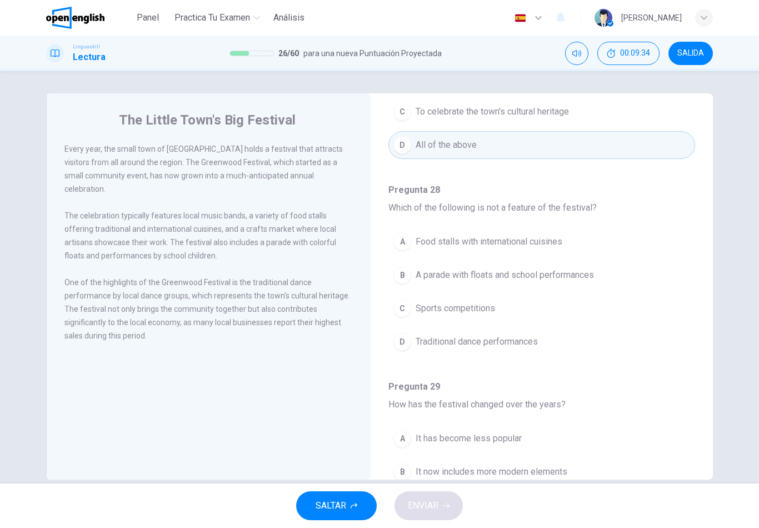
scroll to position [197, 0]
click at [488, 310] on span "Sports competitions" at bounding box center [455, 307] width 79 height 13
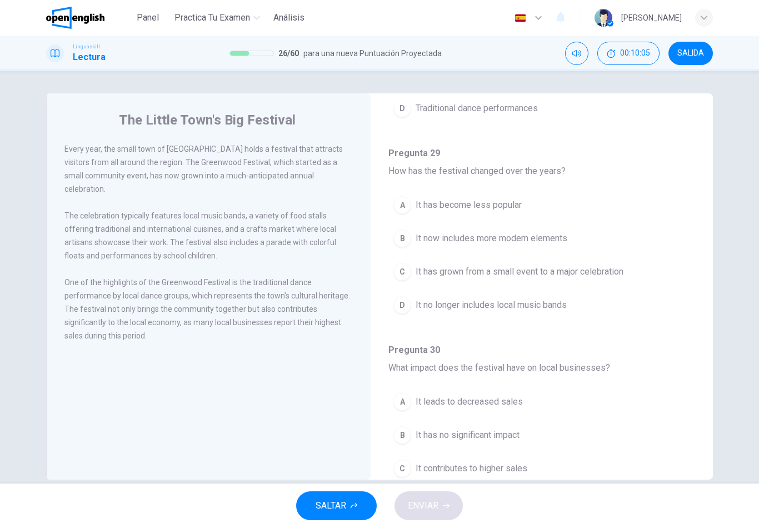
scroll to position [431, 0]
click at [498, 278] on button "C It has grown from a small event to a major celebration" at bounding box center [541, 270] width 307 height 28
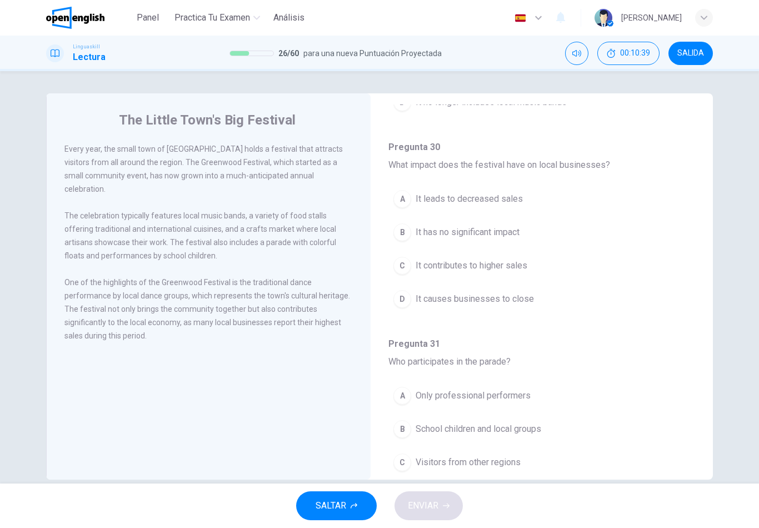
scroll to position [644, 0]
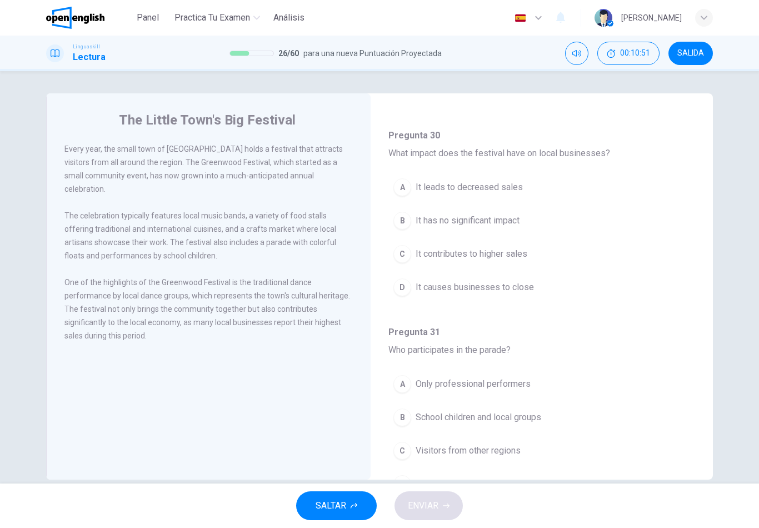
click at [500, 262] on button "C It contributes to higher sales" at bounding box center [541, 254] width 307 height 28
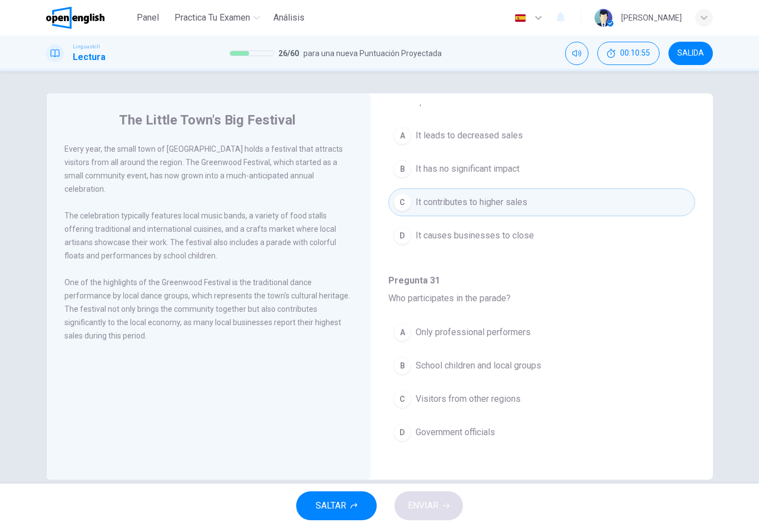
scroll to position [695, 0]
click at [526, 368] on span "School children and local groups" at bounding box center [479, 365] width 126 height 13
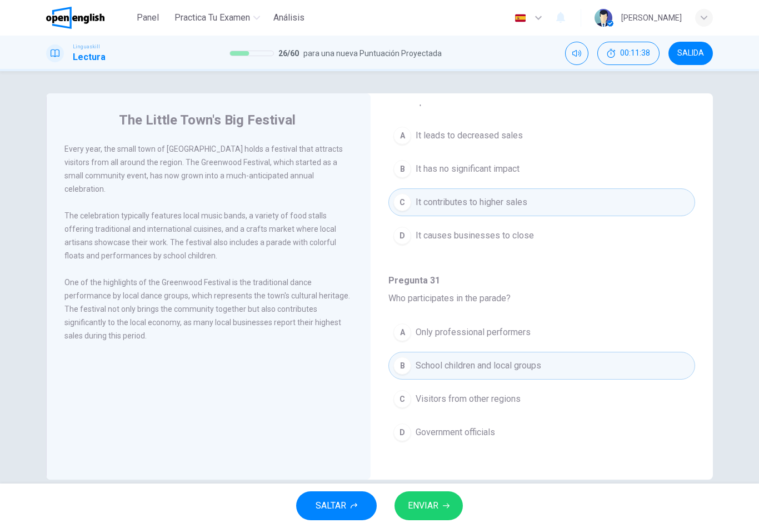
click at [445, 499] on button "ENVIAR" at bounding box center [429, 505] width 68 height 29
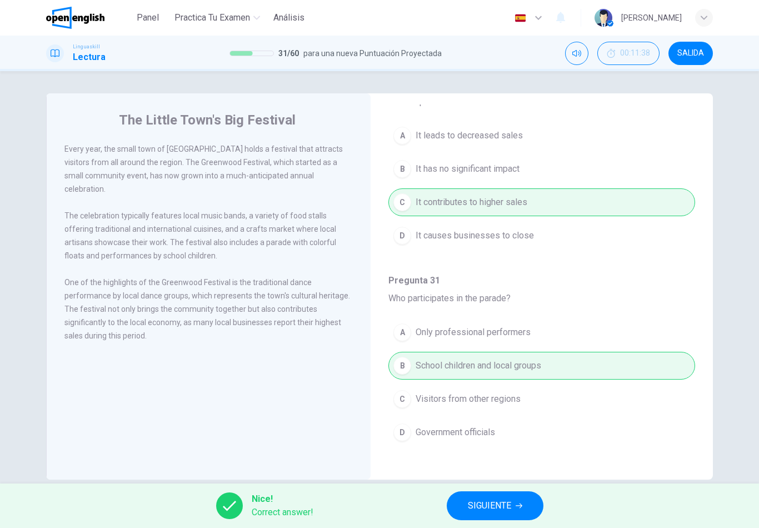
click at [510, 514] on button "SIGUIENTE" at bounding box center [495, 505] width 97 height 29
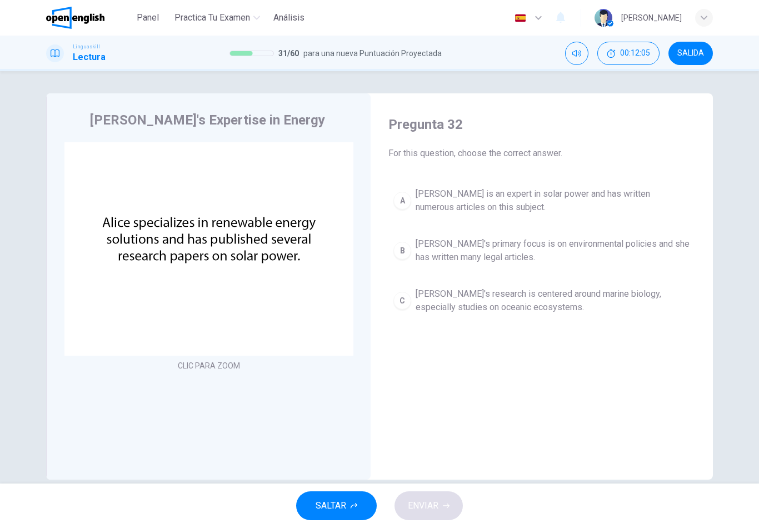
click at [537, 202] on span "[PERSON_NAME] is an expert in solar power and has written numerous articles on …" at bounding box center [553, 200] width 275 height 27
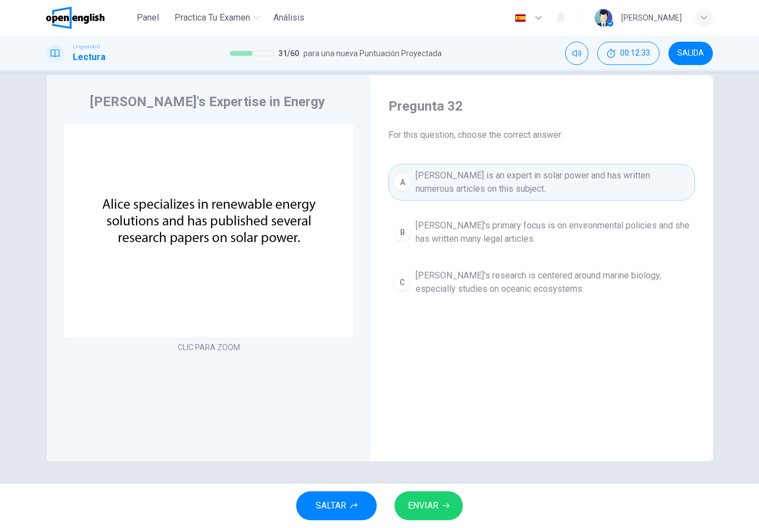
scroll to position [18, 0]
click at [443, 508] on icon "button" at bounding box center [446, 505] width 7 height 7
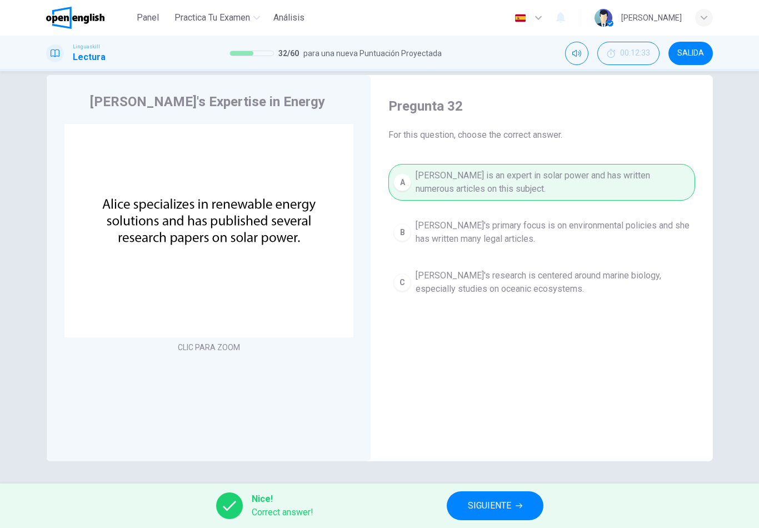
click at [483, 507] on span "SIGUIENTE" at bounding box center [489, 506] width 43 height 16
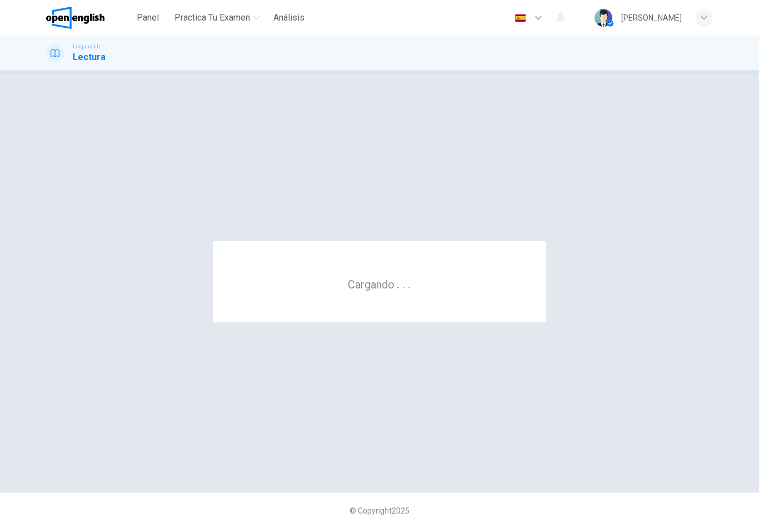
scroll to position [0, 0]
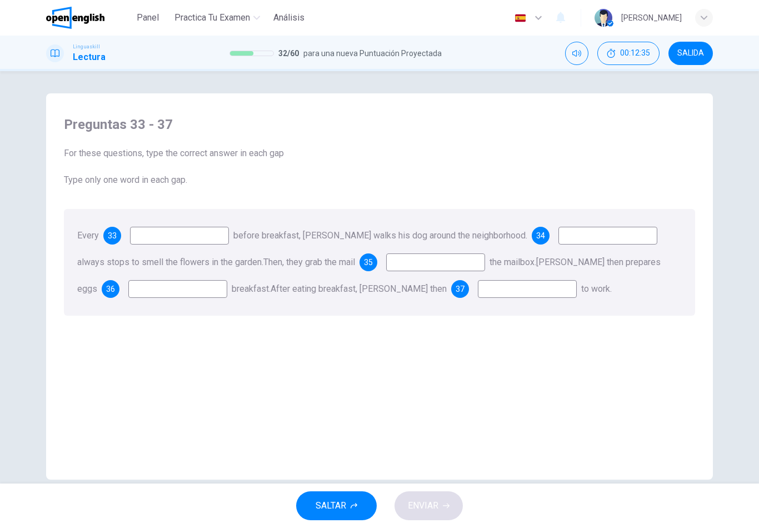
type input "*"
click at [229, 237] on input at bounding box center [179, 236] width 99 height 18
click at [215, 230] on input at bounding box center [179, 236] width 99 height 18
type input "*"
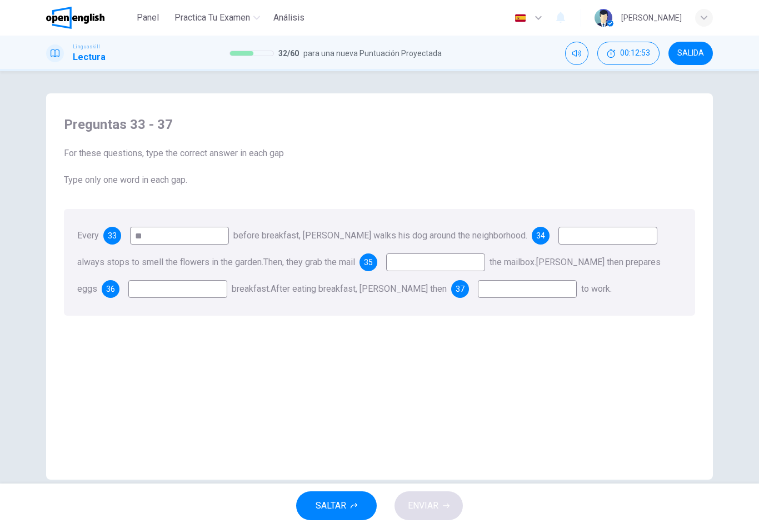
type input "*"
type input "*******"
click at [601, 239] on input at bounding box center [607, 236] width 99 height 18
type input "**"
click at [447, 263] on input at bounding box center [435, 262] width 99 height 18
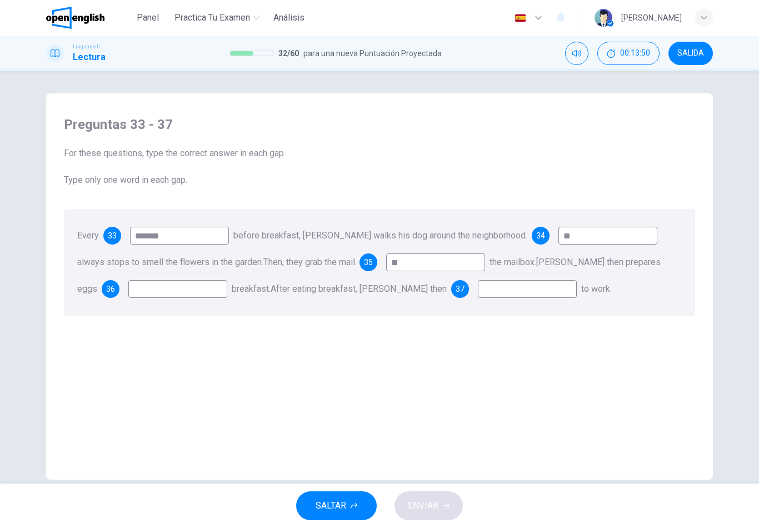
type input "*"
type input "**"
click at [178, 292] on input at bounding box center [177, 289] width 99 height 18
type input "***"
click at [507, 290] on input at bounding box center [527, 289] width 99 height 18
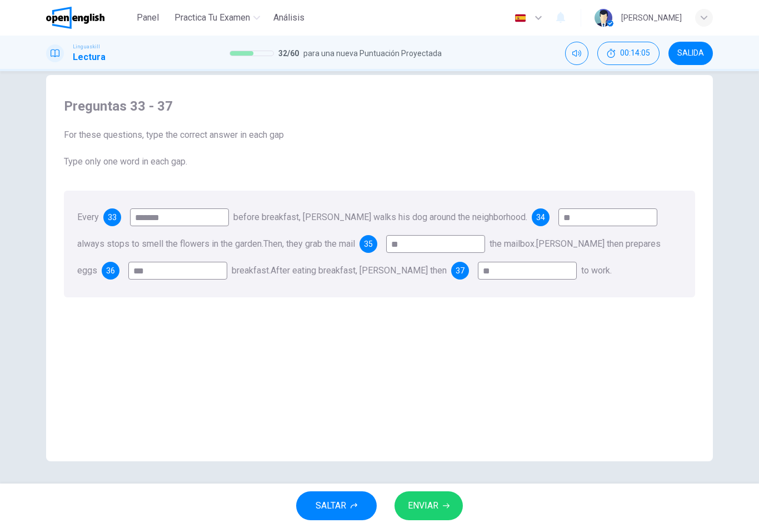
scroll to position [18, 0]
type input "**"
click at [441, 518] on button "ENVIAR" at bounding box center [429, 505] width 68 height 29
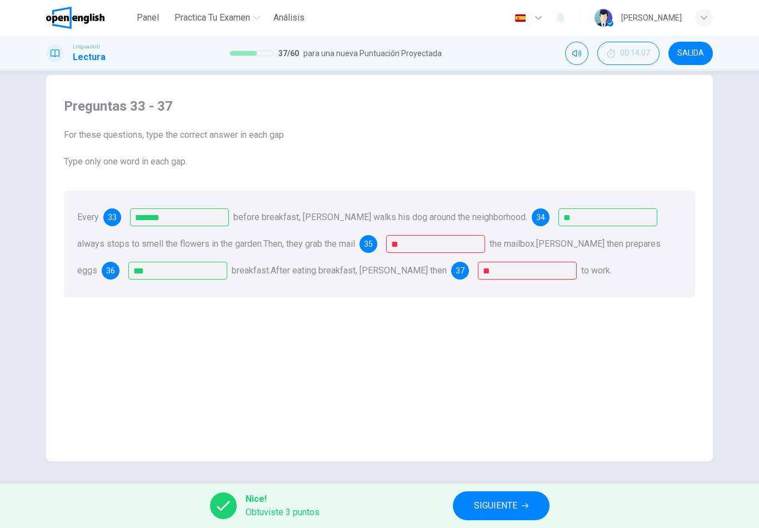
click at [510, 508] on span "SIGUIENTE" at bounding box center [495, 506] width 43 height 16
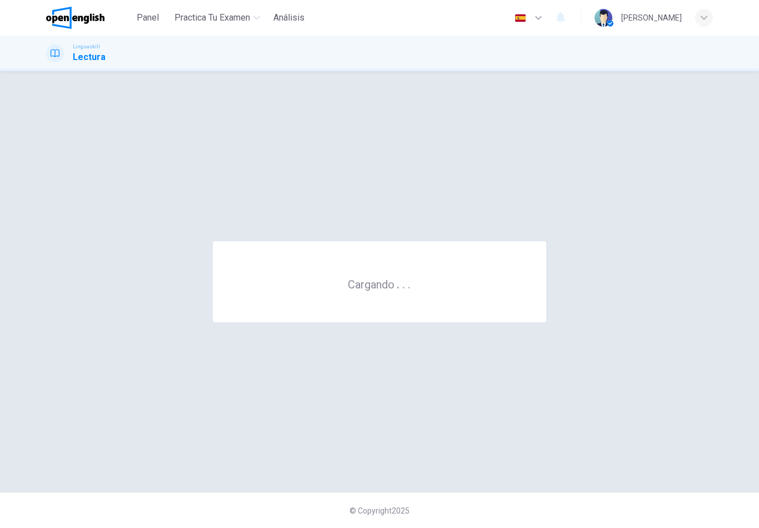
scroll to position [0, 0]
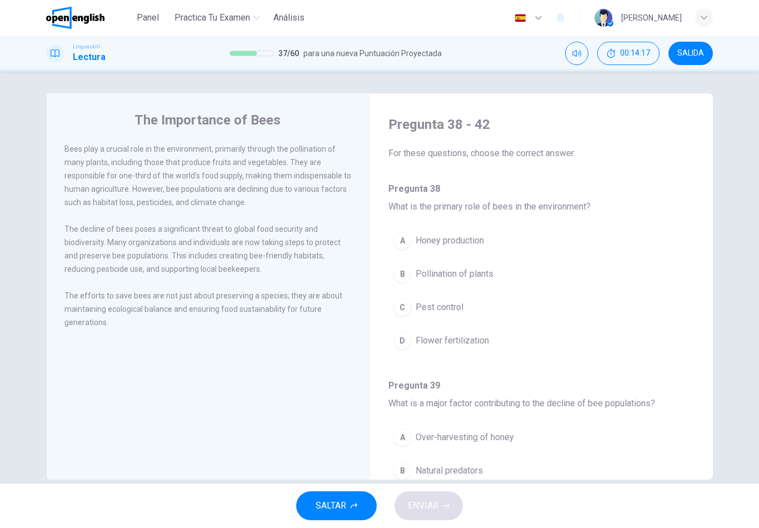
click at [492, 272] on span "Pollination of plants" at bounding box center [455, 273] width 78 height 13
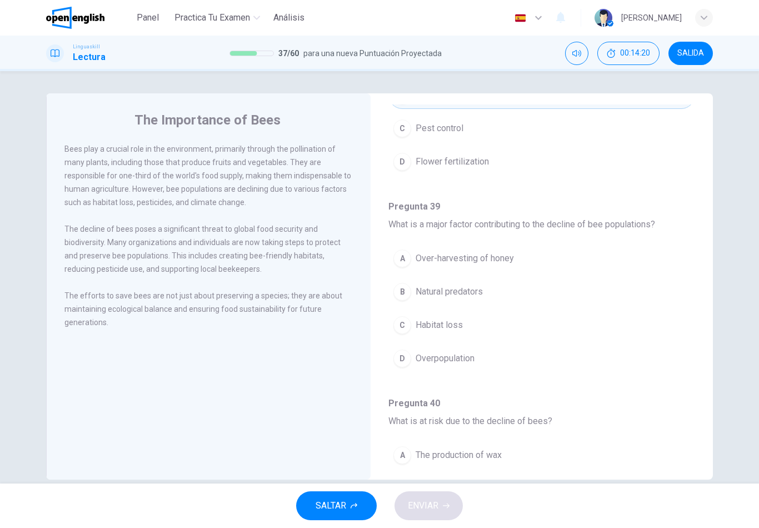
scroll to position [181, 0]
click at [468, 356] on span "Overpopulation" at bounding box center [445, 356] width 59 height 13
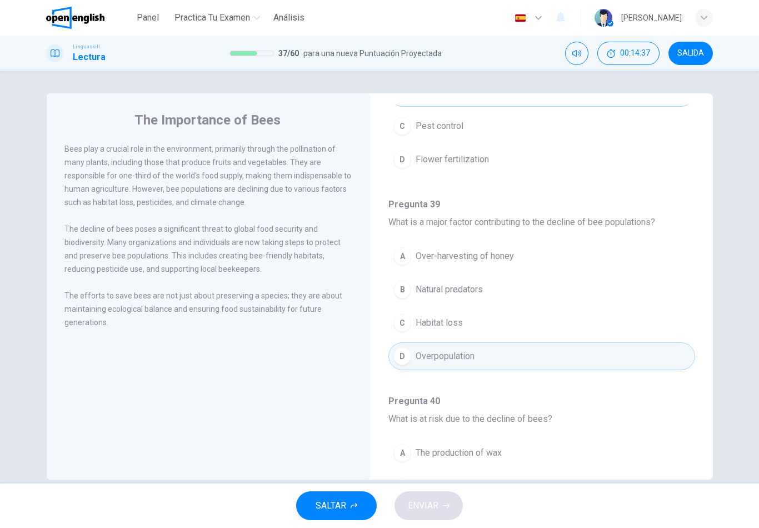
click at [465, 327] on button "C Habitat loss" at bounding box center [541, 323] width 307 height 28
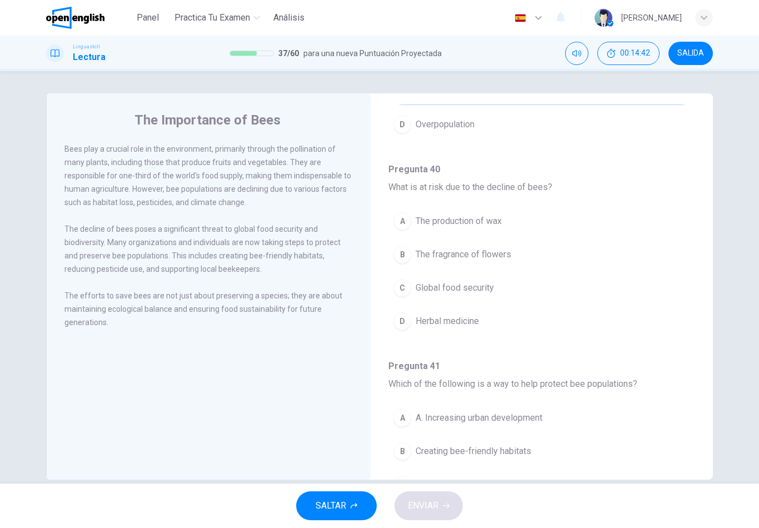
scroll to position [423, 0]
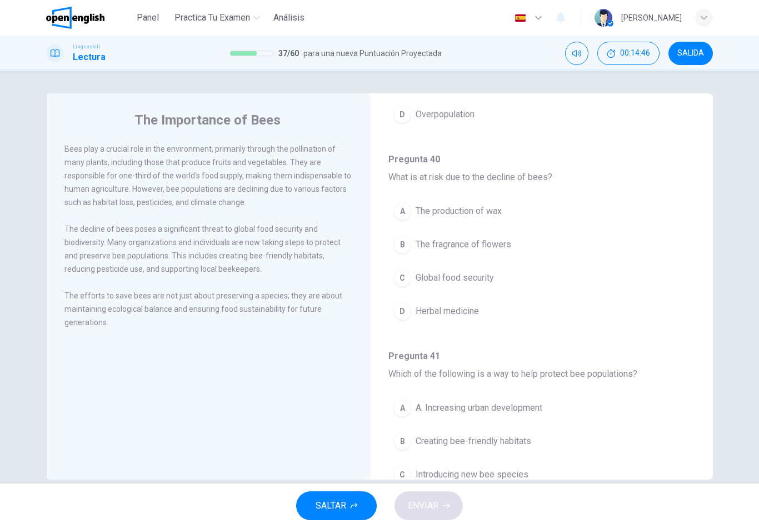
click at [486, 283] on span "Global food security" at bounding box center [455, 277] width 78 height 13
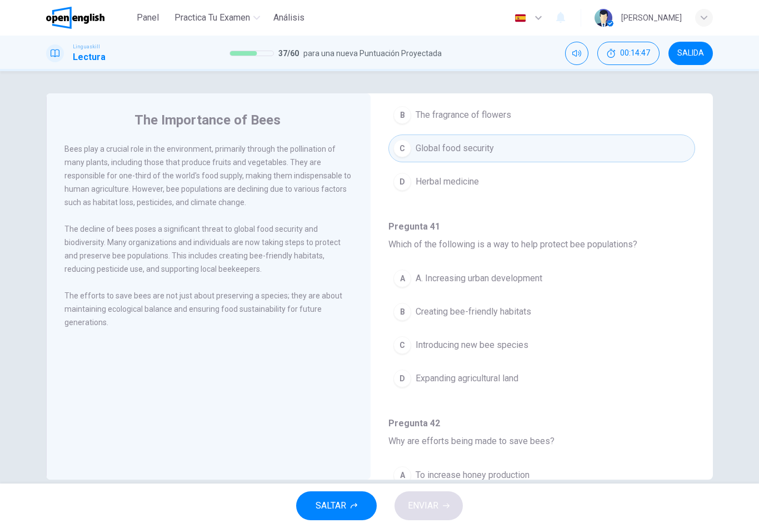
scroll to position [581, 0]
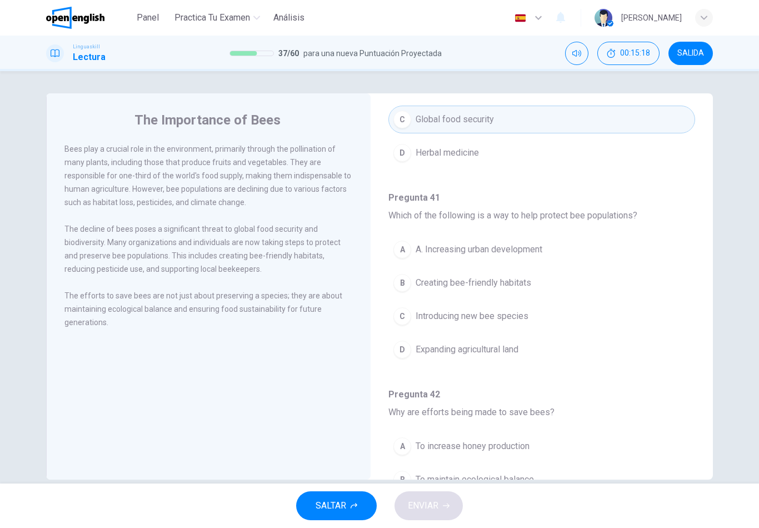
click at [525, 283] on span "Creating bee-friendly habitats" at bounding box center [474, 282] width 116 height 13
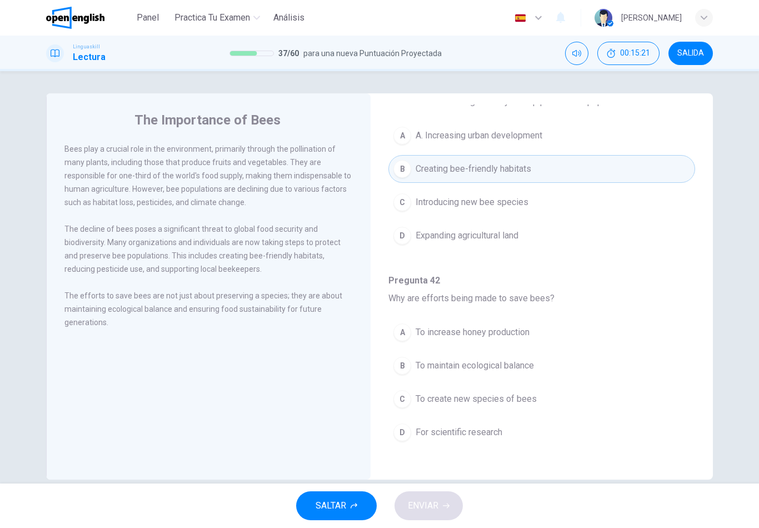
scroll to position [695, 0]
click at [527, 358] on button "B To maintain ecological balance" at bounding box center [541, 366] width 307 height 28
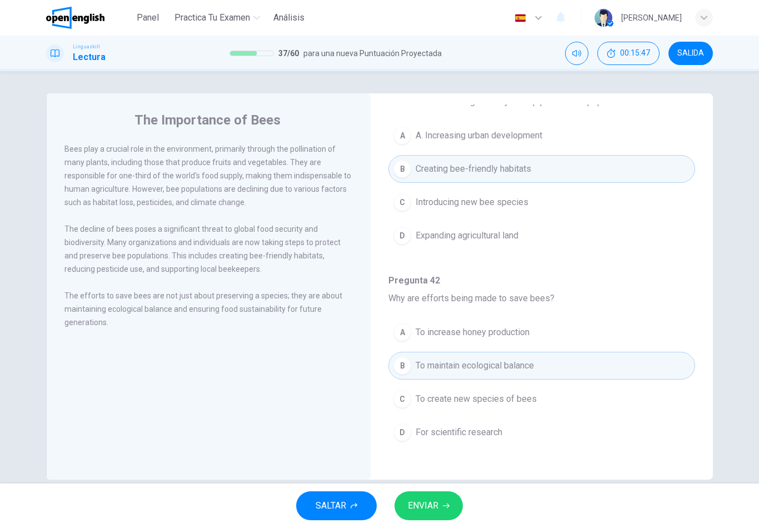
click at [451, 501] on button "ENVIAR" at bounding box center [429, 505] width 68 height 29
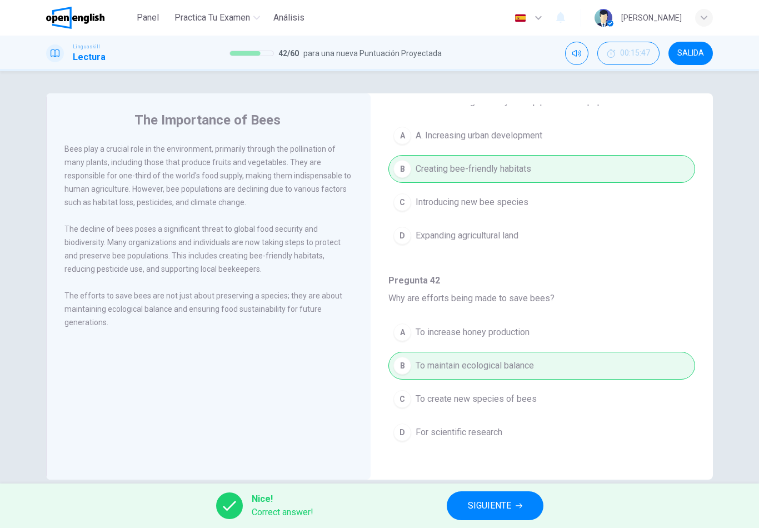
click at [516, 500] on button "SIGUIENTE" at bounding box center [495, 505] width 97 height 29
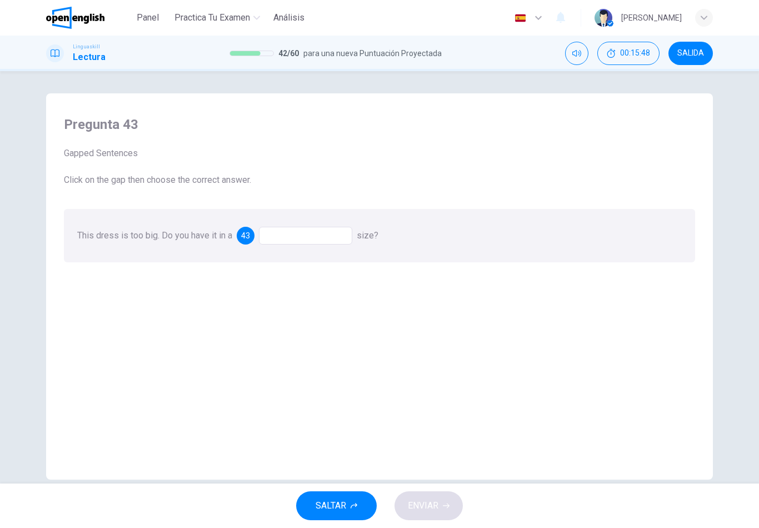
click at [332, 235] on div at bounding box center [305, 236] width 93 height 18
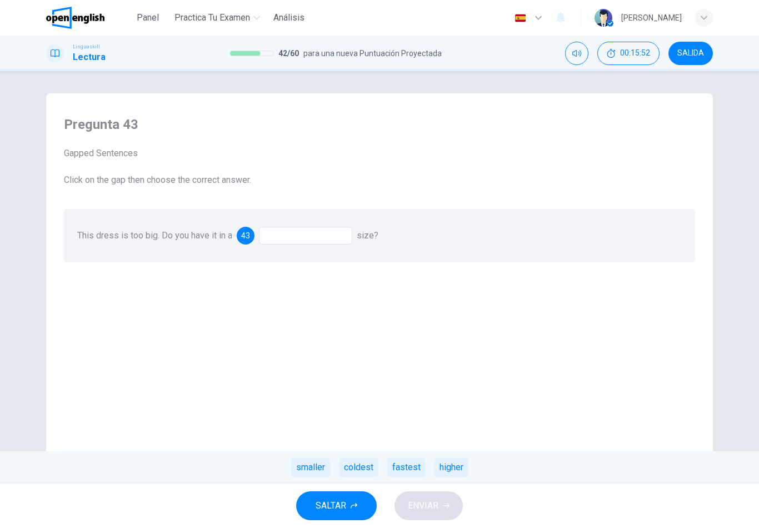
click at [311, 467] on div "smaller" at bounding box center [310, 467] width 39 height 19
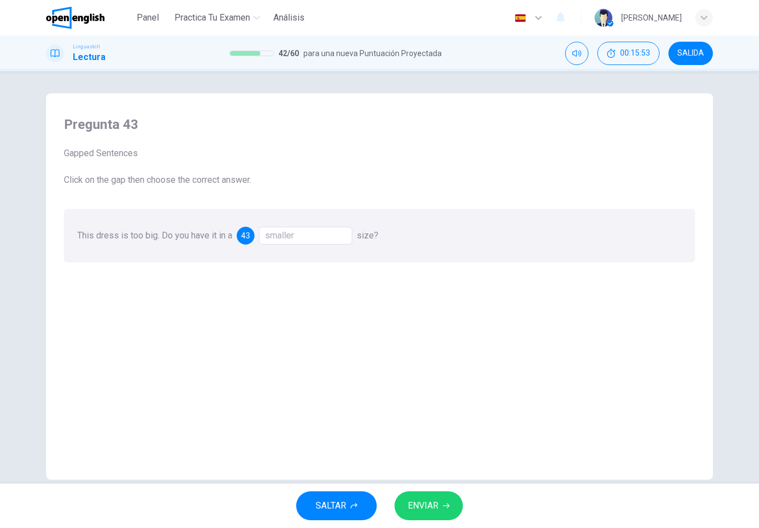
click at [440, 505] on button "ENVIAR" at bounding box center [429, 505] width 68 height 29
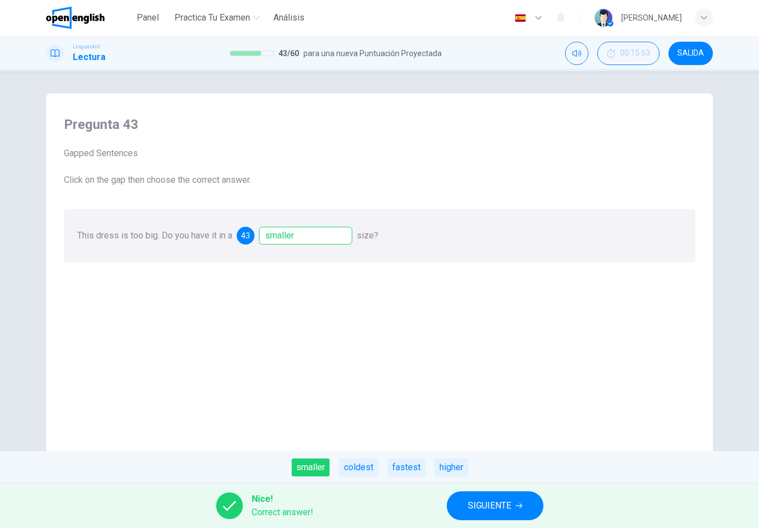
click at [490, 508] on span "SIGUIENTE" at bounding box center [489, 506] width 43 height 16
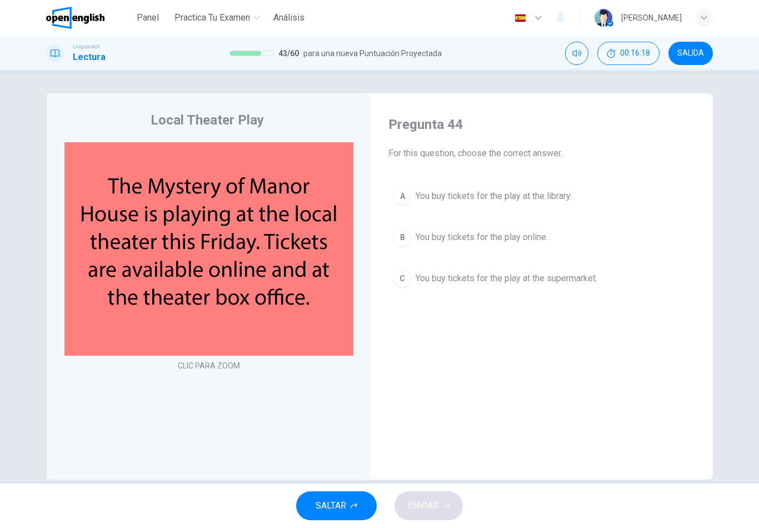
click at [512, 241] on span "You buy tickets for the play online." at bounding box center [482, 237] width 132 height 13
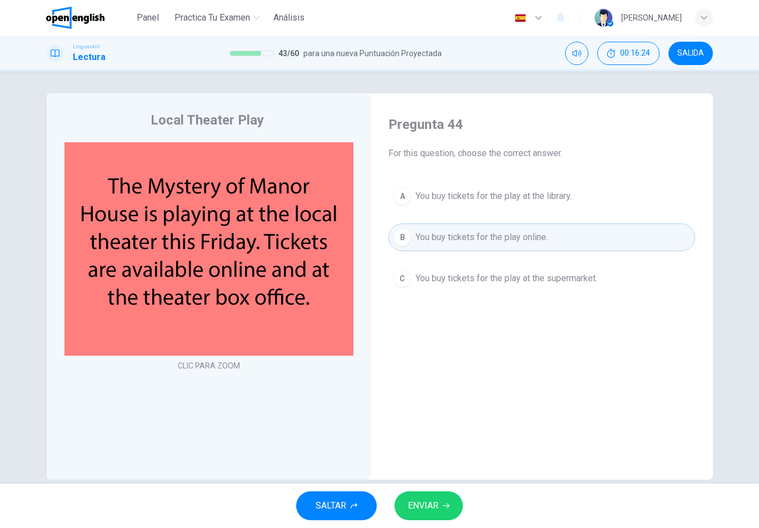
click at [441, 497] on button "ENVIAR" at bounding box center [429, 505] width 68 height 29
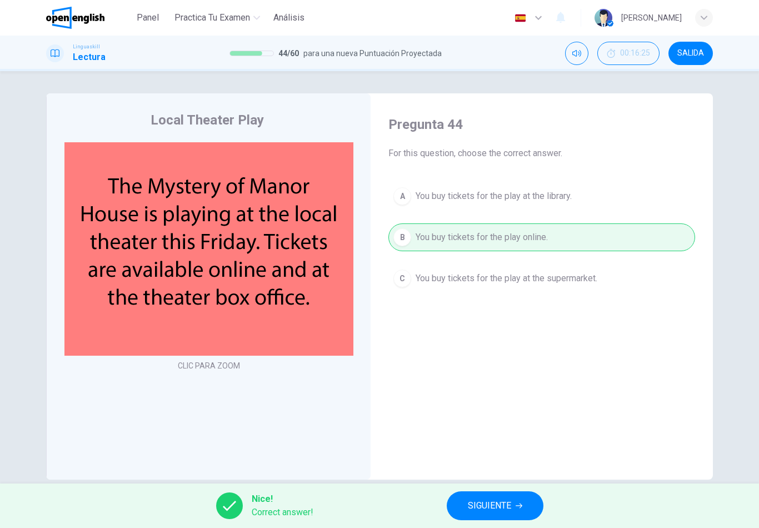
click at [465, 503] on button "SIGUIENTE" at bounding box center [495, 505] width 97 height 29
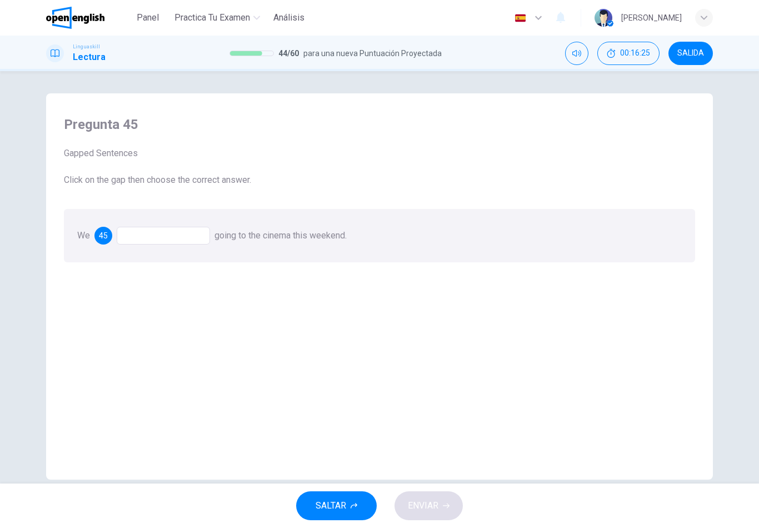
click at [198, 231] on div at bounding box center [163, 236] width 93 height 18
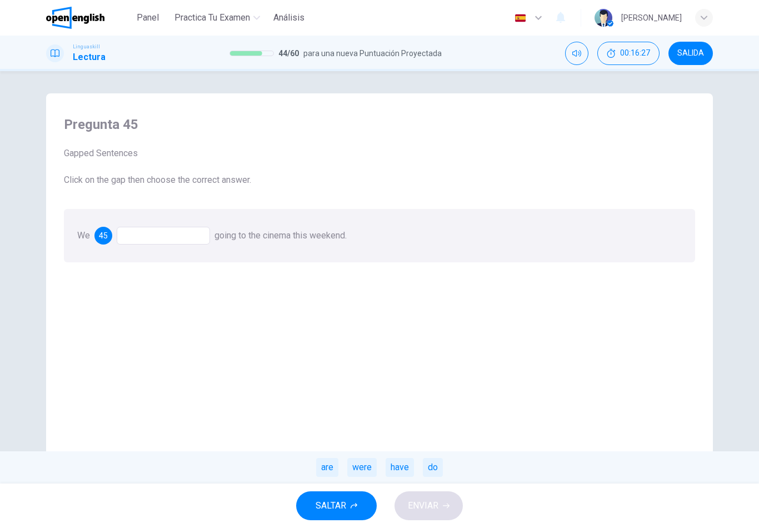
click at [327, 472] on div "are" at bounding box center [327, 467] width 22 height 19
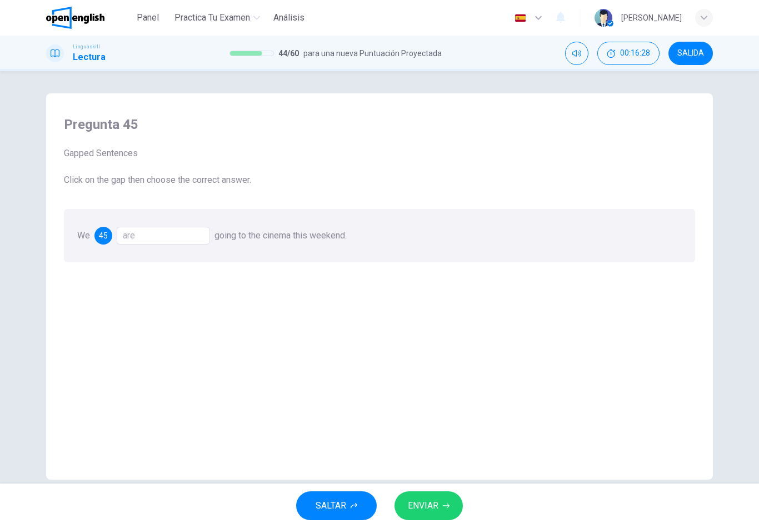
click at [432, 497] on button "ENVIAR" at bounding box center [429, 505] width 68 height 29
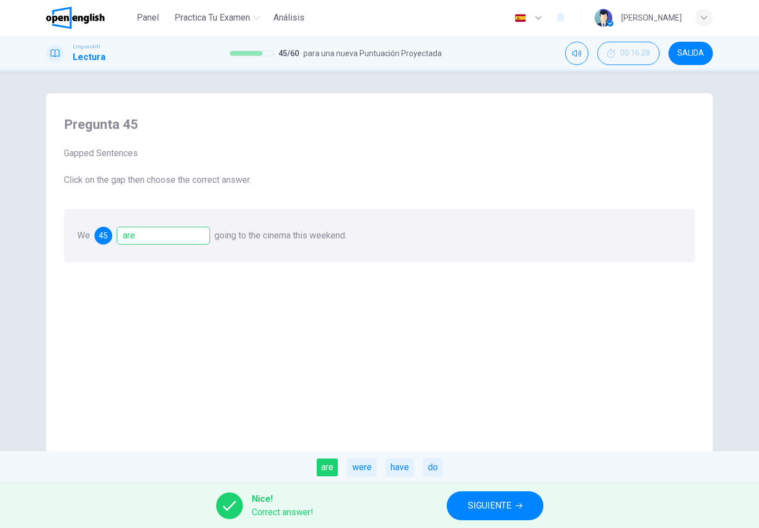
click at [520, 507] on icon "button" at bounding box center [519, 505] width 7 height 7
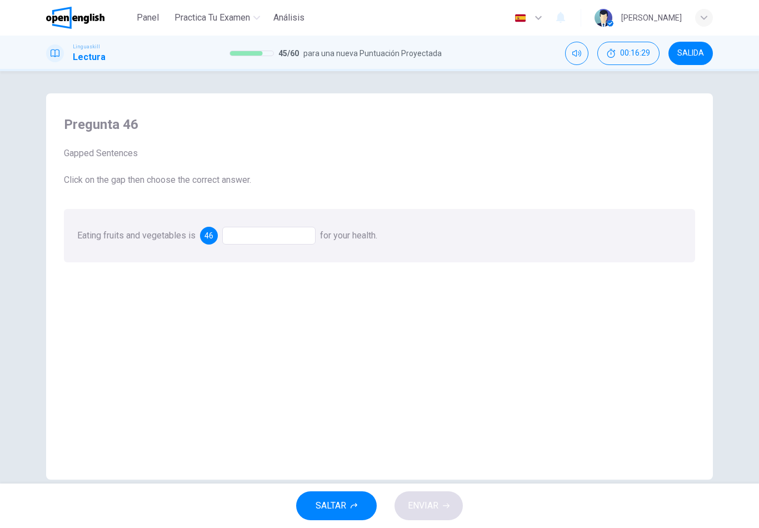
click at [295, 232] on div at bounding box center [268, 236] width 93 height 18
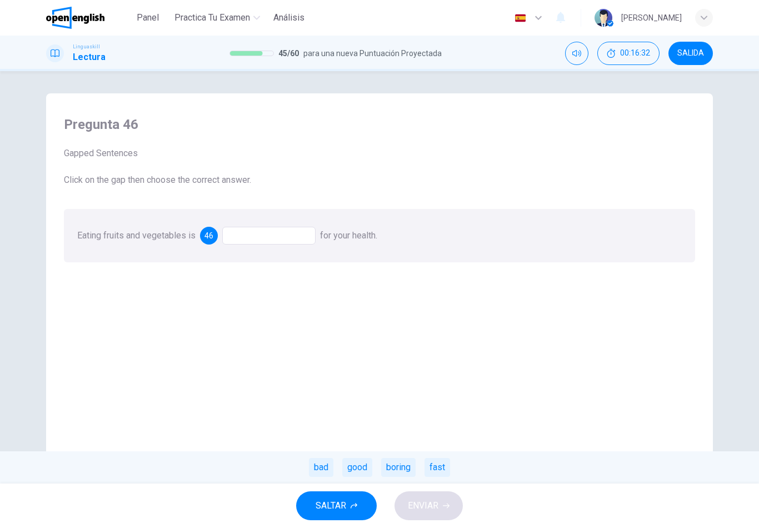
click at [359, 468] on div "good" at bounding box center [357, 467] width 30 height 19
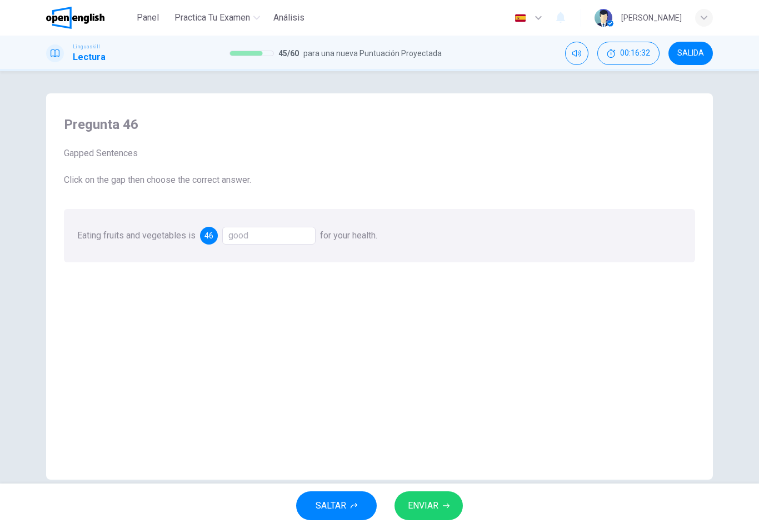
click at [433, 509] on span "ENVIAR" at bounding box center [423, 506] width 31 height 16
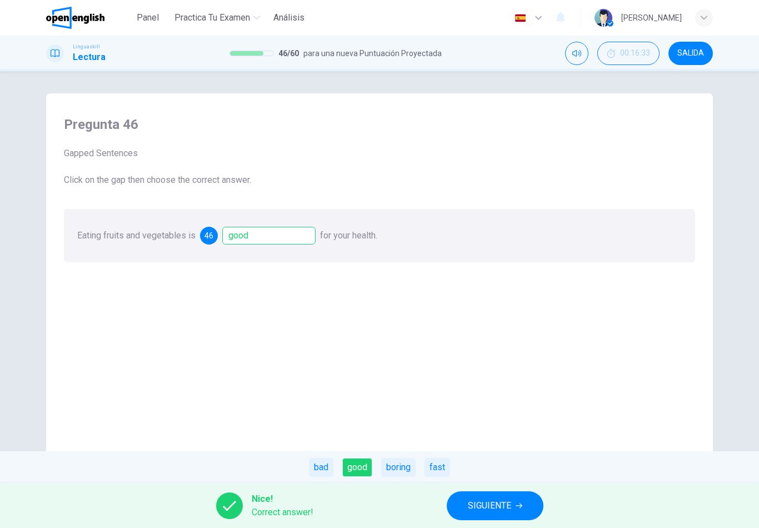
click at [507, 508] on span "SIGUIENTE" at bounding box center [489, 506] width 43 height 16
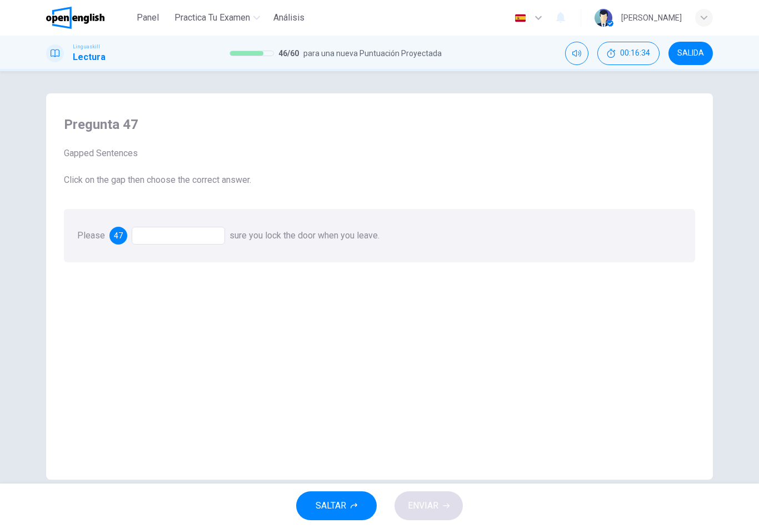
click at [221, 235] on div at bounding box center [178, 236] width 93 height 18
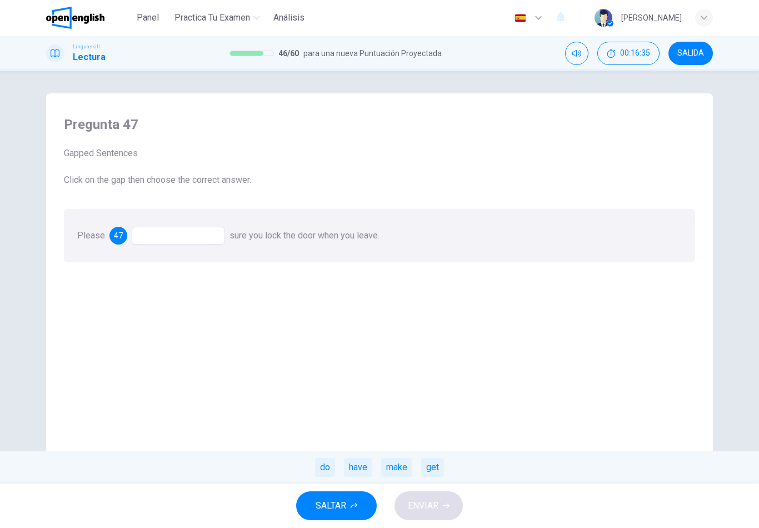
click at [401, 468] on div "make" at bounding box center [396, 467] width 31 height 19
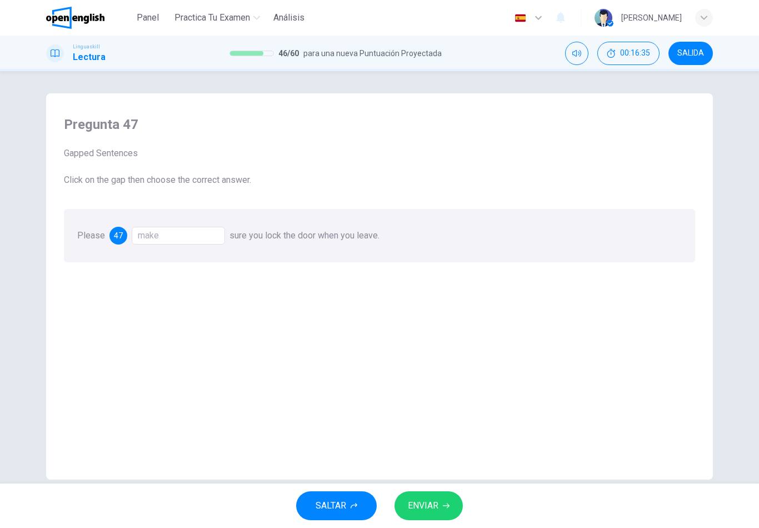
click at [446, 511] on button "ENVIAR" at bounding box center [429, 505] width 68 height 29
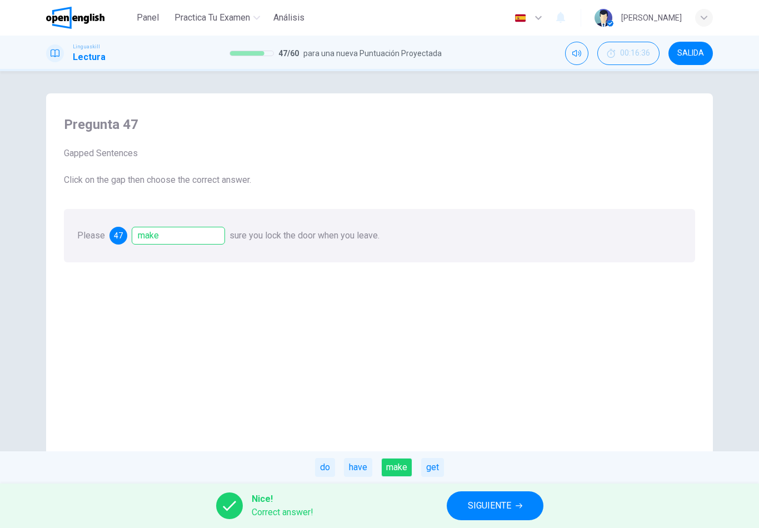
click at [486, 501] on span "SIGUIENTE" at bounding box center [489, 506] width 43 height 16
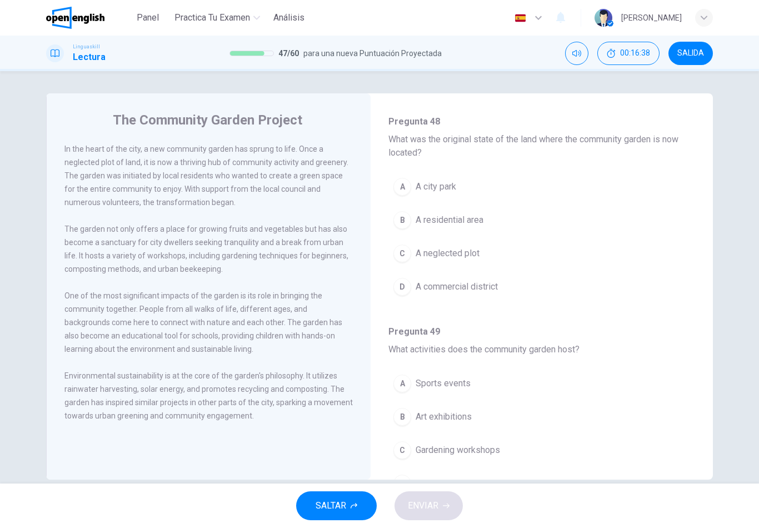
scroll to position [67, 0]
click at [472, 259] on span "A neglected plot" at bounding box center [448, 253] width 64 height 13
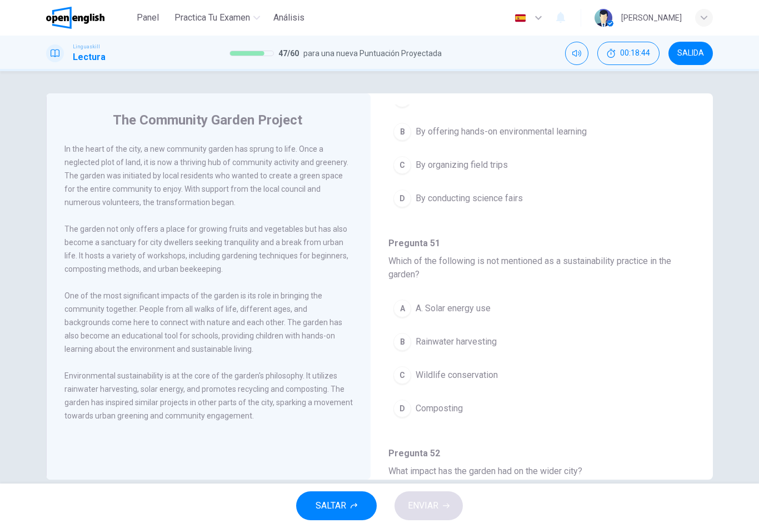
scroll to position [550, 0]
click at [481, 371] on span "Wildlife conservation" at bounding box center [457, 373] width 82 height 13
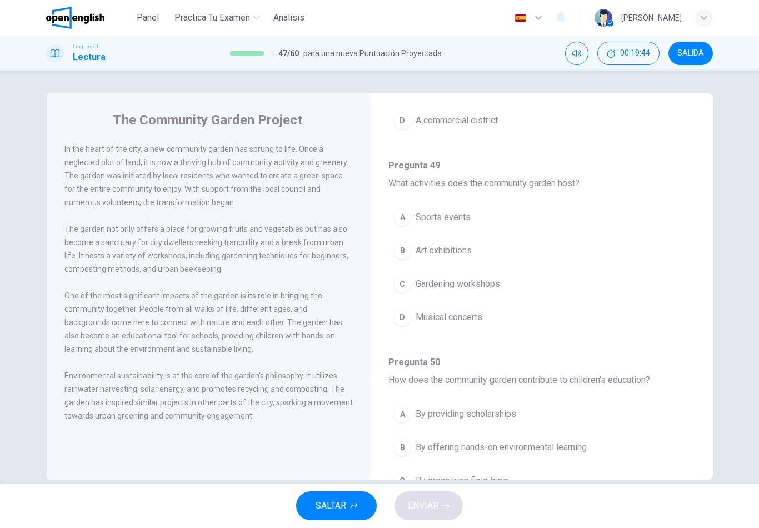
scroll to position [234, 0]
click at [481, 283] on span "Gardening workshops" at bounding box center [458, 283] width 84 height 13
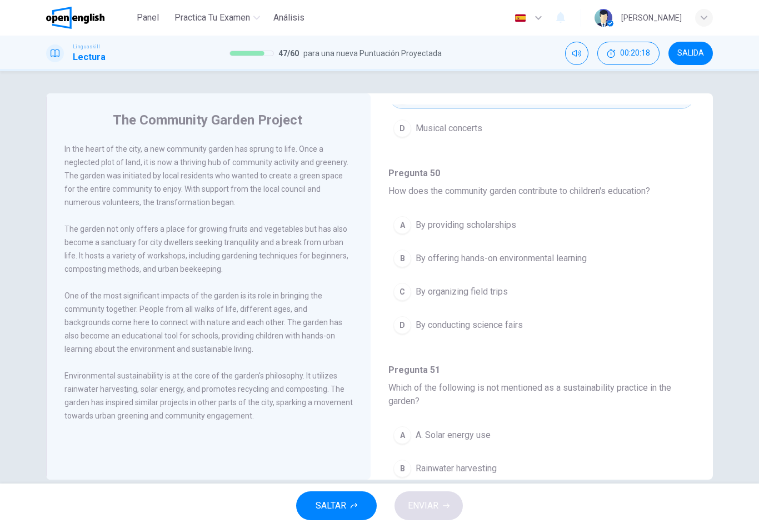
scroll to position [425, 0]
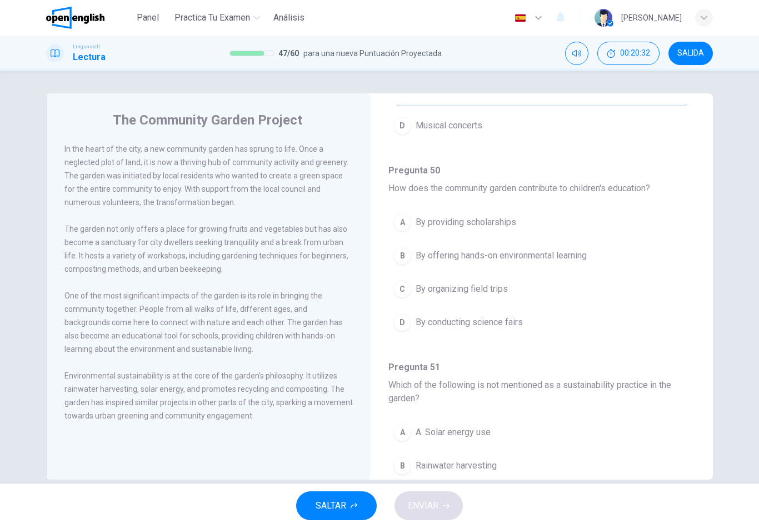
click at [536, 255] on span "By offering hands-on environmental learning" at bounding box center [501, 255] width 171 height 13
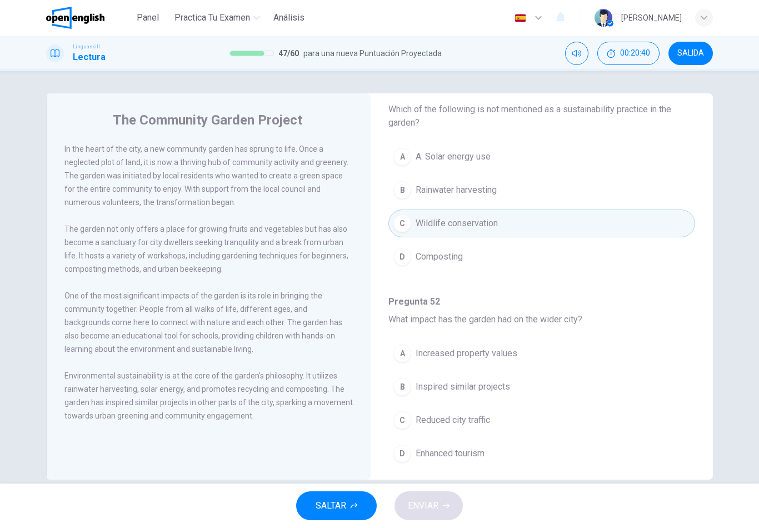
scroll to position [715, 0]
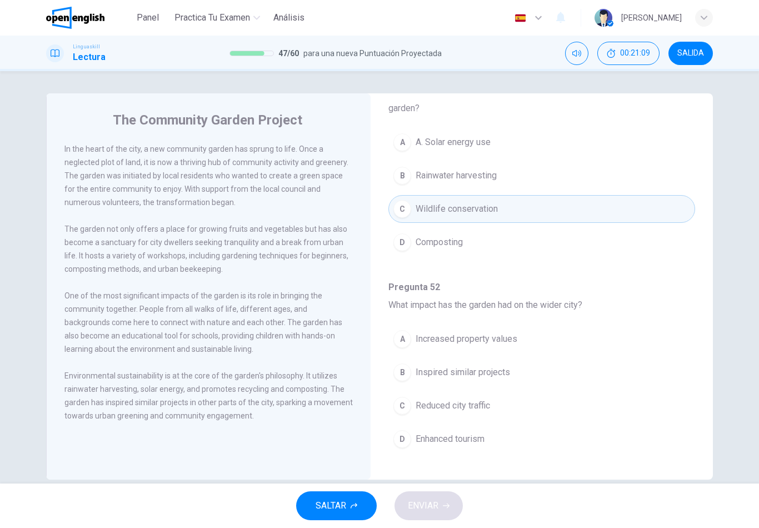
click at [483, 380] on button "B Inspired similar projects" at bounding box center [541, 372] width 307 height 28
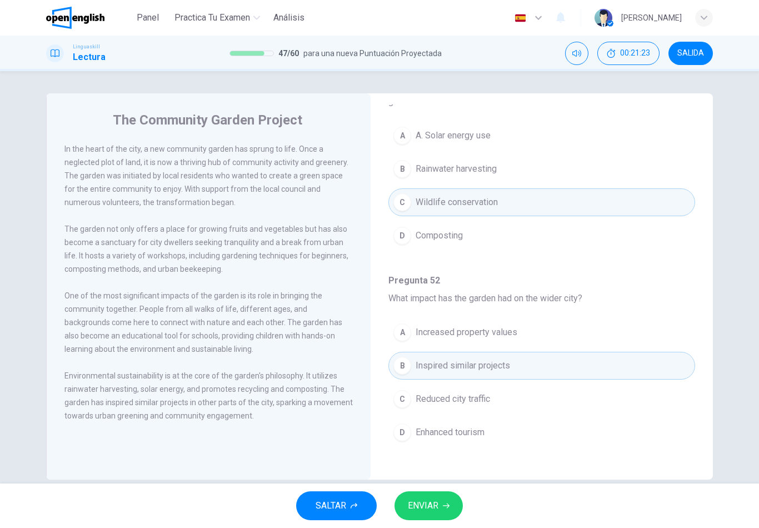
scroll to position [722, 0]
click at [442, 497] on button "ENVIAR" at bounding box center [429, 505] width 68 height 29
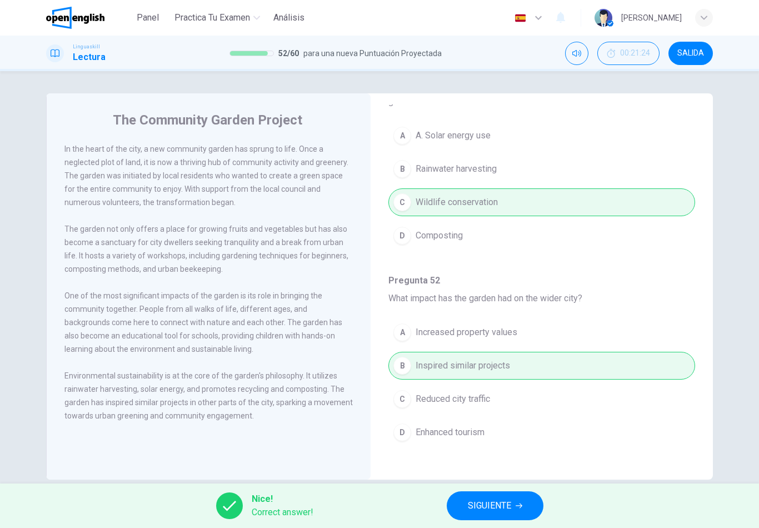
click at [484, 506] on span "SIGUIENTE" at bounding box center [489, 506] width 43 height 16
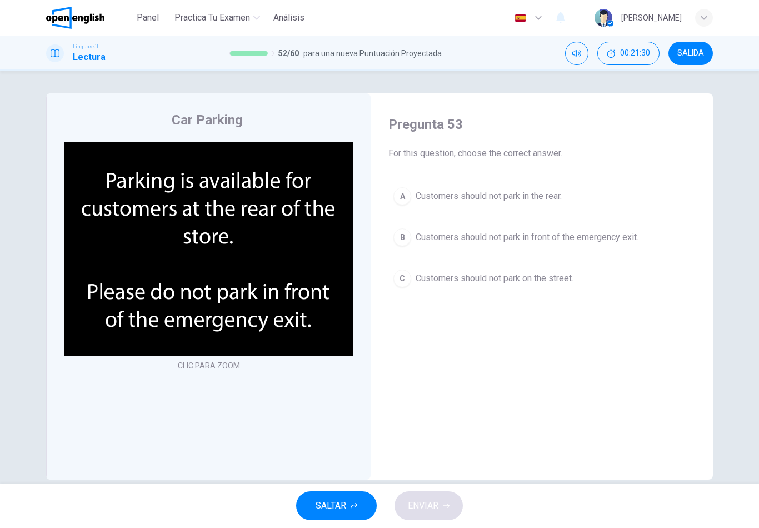
click at [533, 241] on span "Customers should not park in front of the emergency exit." at bounding box center [527, 237] width 223 height 13
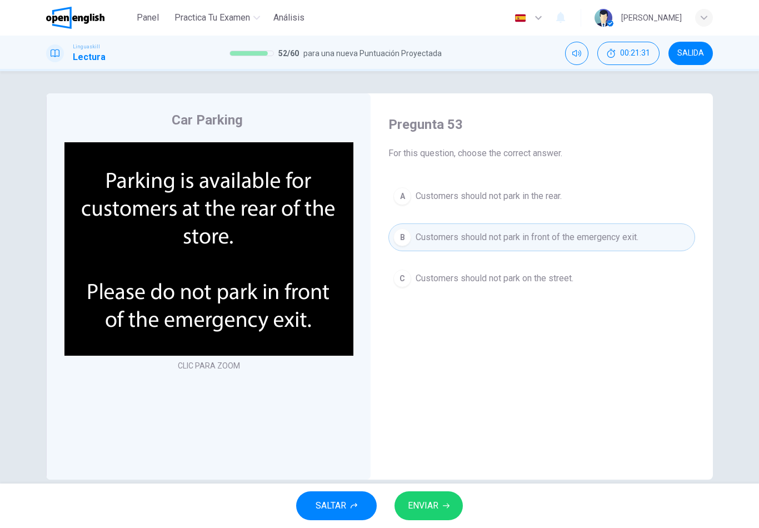
click at [448, 507] on icon "button" at bounding box center [446, 505] width 7 height 5
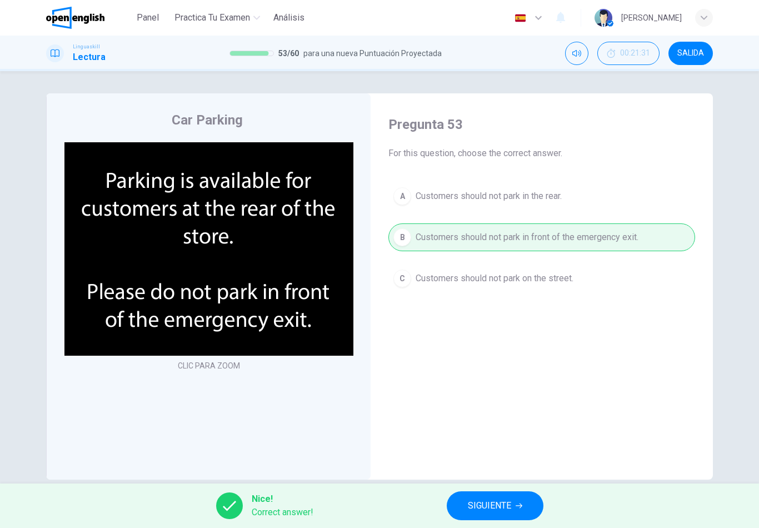
click at [475, 498] on span "SIGUIENTE" at bounding box center [489, 506] width 43 height 16
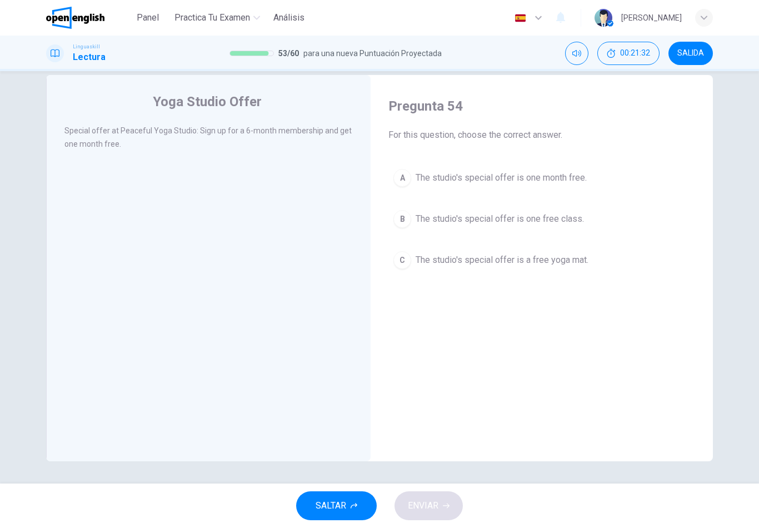
scroll to position [18, 0]
click at [551, 177] on span "The studio's special offer is one month free." at bounding box center [501, 177] width 171 height 13
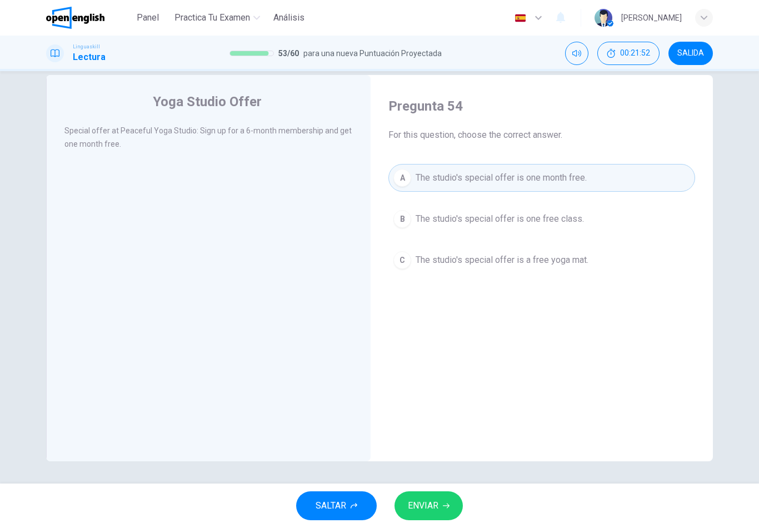
click at [440, 500] on button "ENVIAR" at bounding box center [429, 505] width 68 height 29
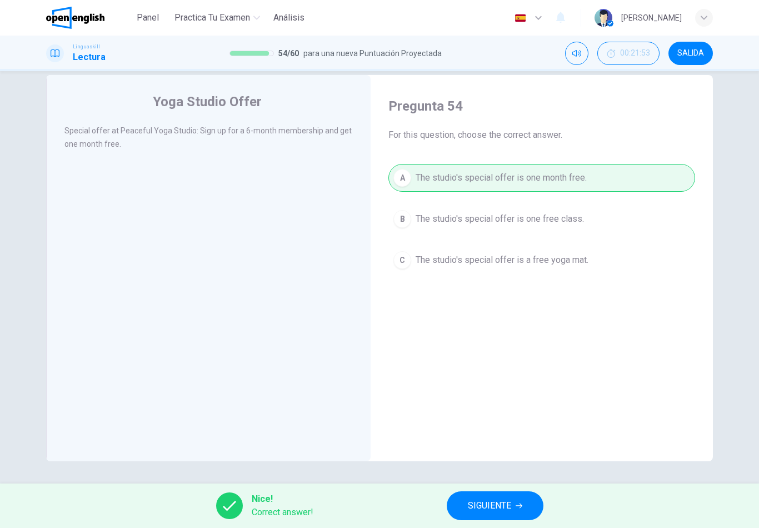
click at [480, 509] on span "SIGUIENTE" at bounding box center [489, 506] width 43 height 16
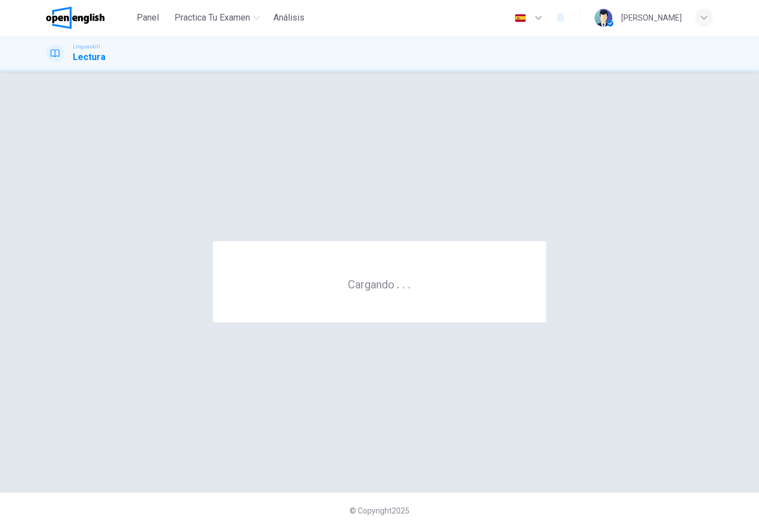
scroll to position [0, 0]
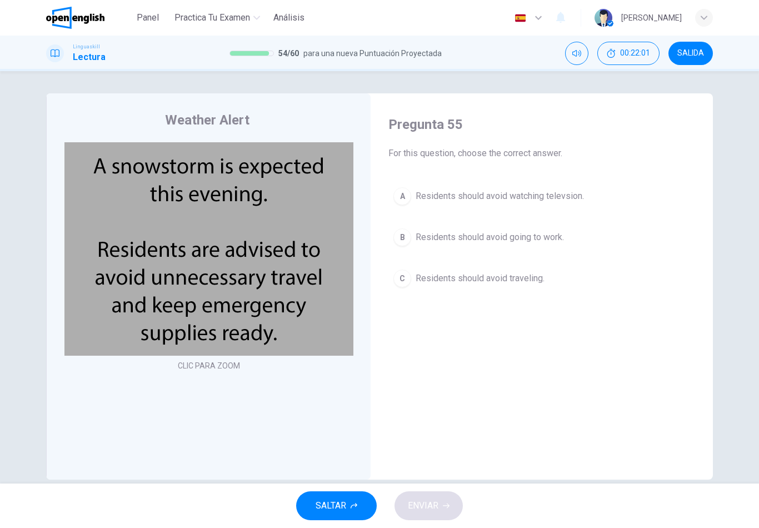
click at [526, 277] on span "Residents should avoid traveling." at bounding box center [480, 278] width 129 height 13
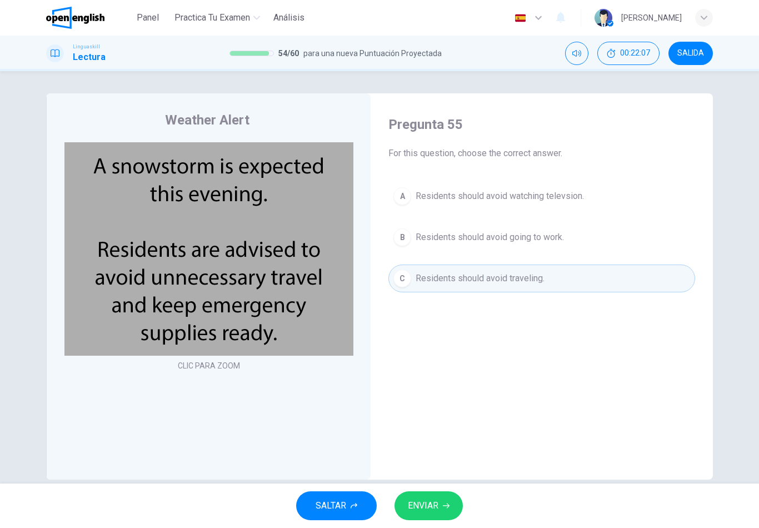
click at [442, 504] on button "ENVIAR" at bounding box center [429, 505] width 68 height 29
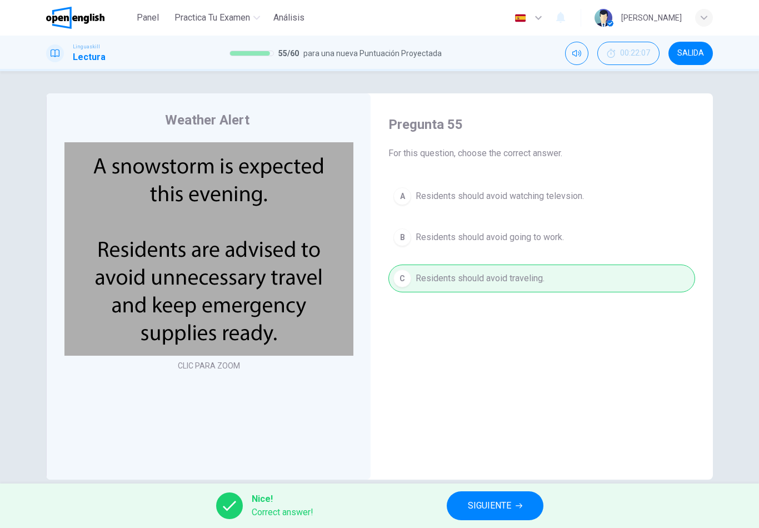
click at [475, 503] on span "SIGUIENTE" at bounding box center [489, 506] width 43 height 16
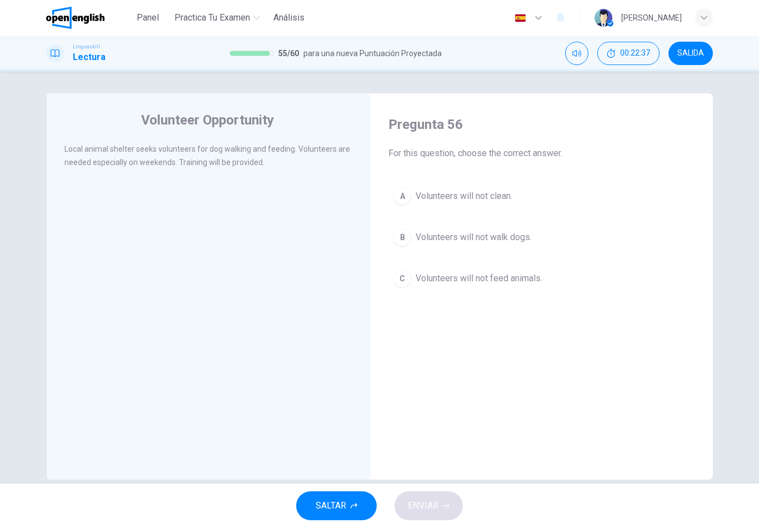
click at [508, 196] on span "Volunteers will not clean." at bounding box center [464, 195] width 97 height 13
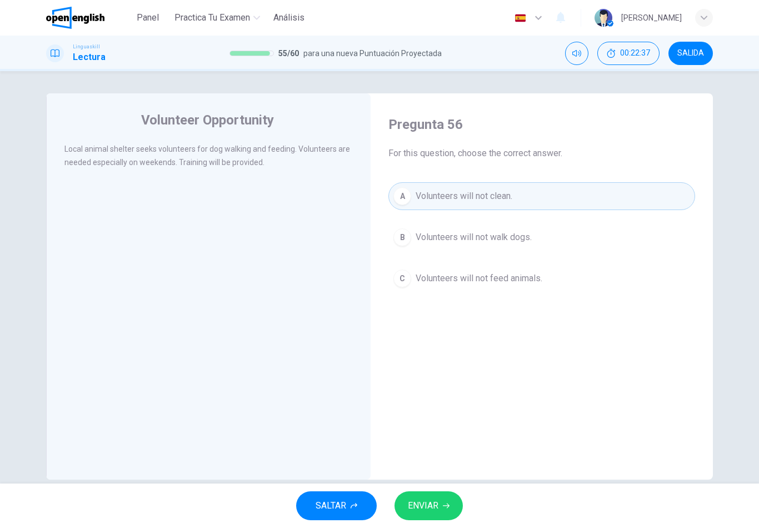
click at [448, 501] on button "ENVIAR" at bounding box center [429, 505] width 68 height 29
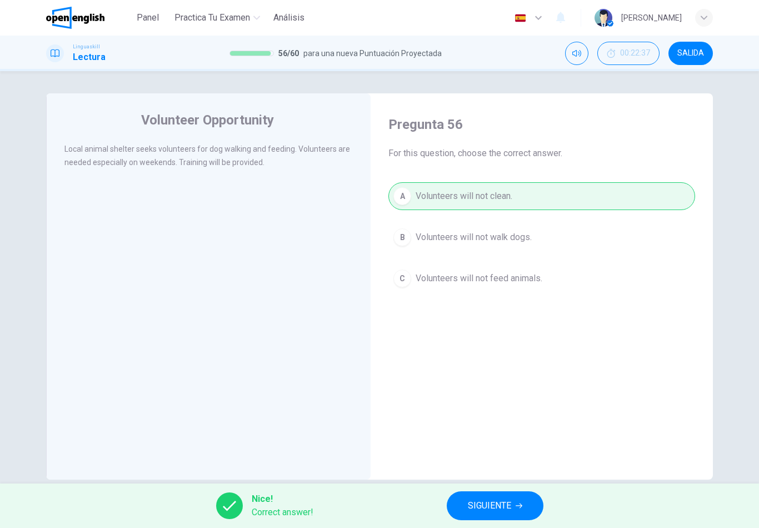
click at [475, 500] on span "SIGUIENTE" at bounding box center [489, 506] width 43 height 16
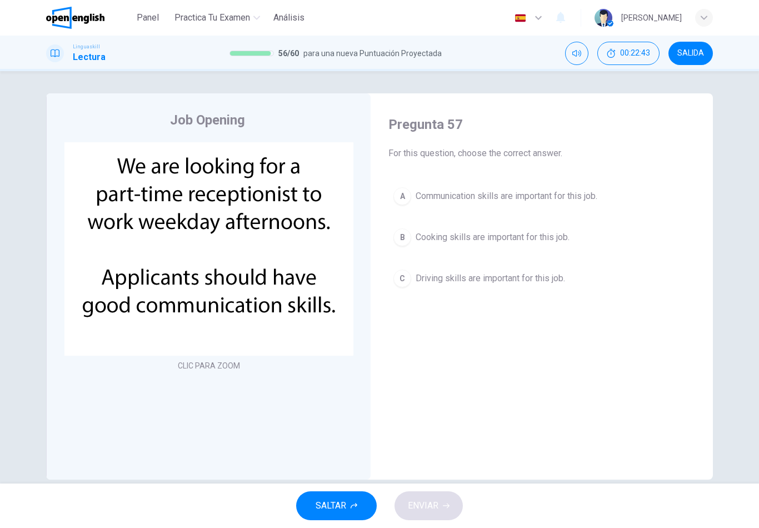
click at [540, 199] on span "Communication skills are important for this job." at bounding box center [507, 195] width 182 height 13
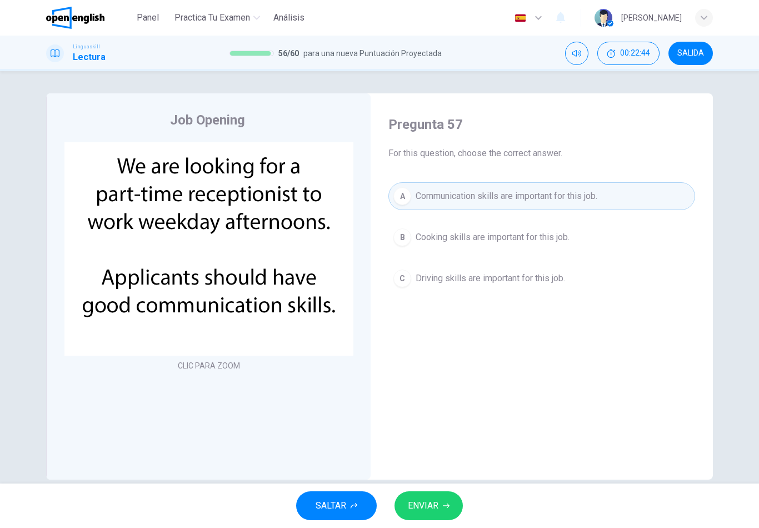
click at [456, 491] on div "SALTAR ENVIAR" at bounding box center [379, 505] width 759 height 44
click at [451, 501] on button "ENVIAR" at bounding box center [429, 505] width 68 height 29
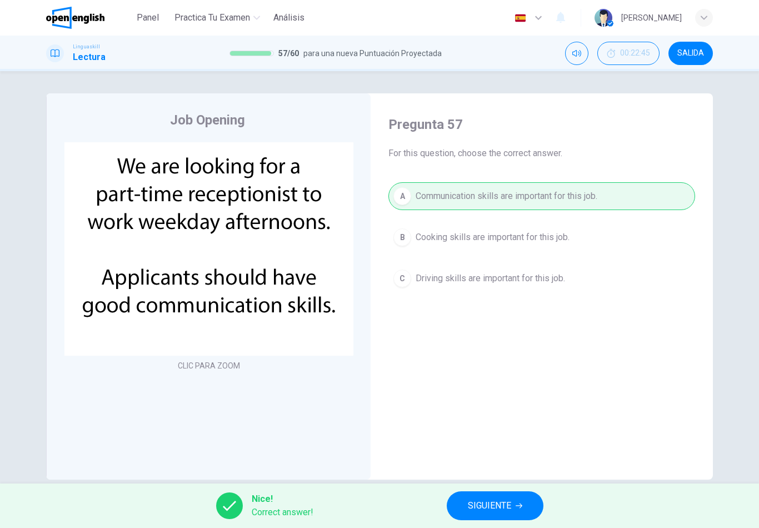
click at [495, 497] on button "SIGUIENTE" at bounding box center [495, 505] width 97 height 29
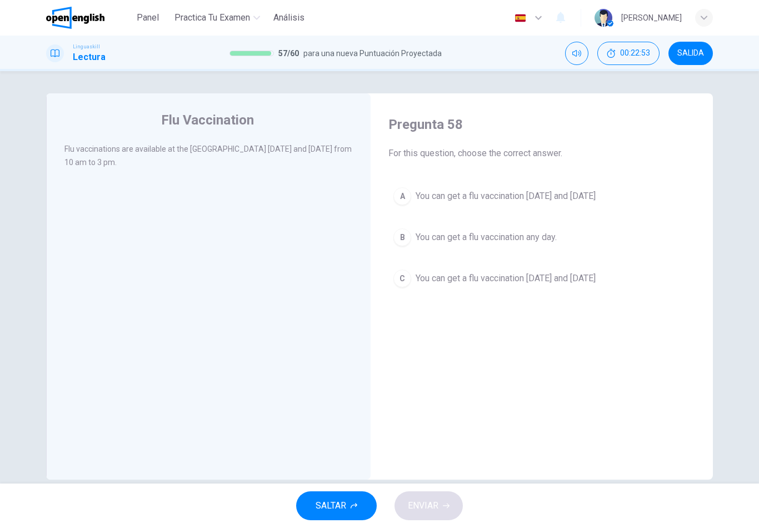
click at [596, 197] on span "You can get a flu vaccination [DATE] and [DATE]" at bounding box center [506, 195] width 180 height 13
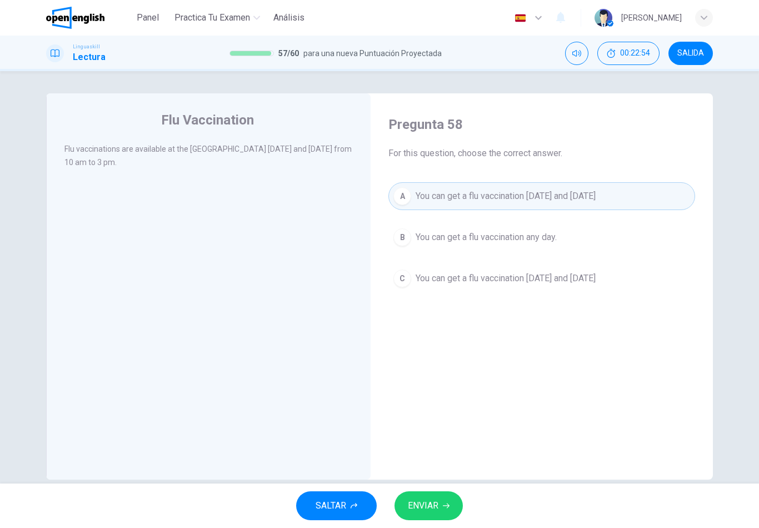
click at [444, 498] on button "ENVIAR" at bounding box center [429, 505] width 68 height 29
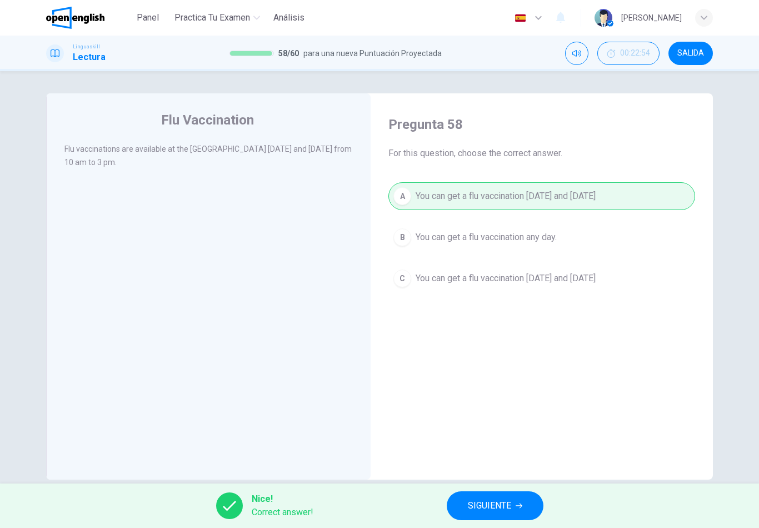
click at [477, 501] on span "SIGUIENTE" at bounding box center [489, 506] width 43 height 16
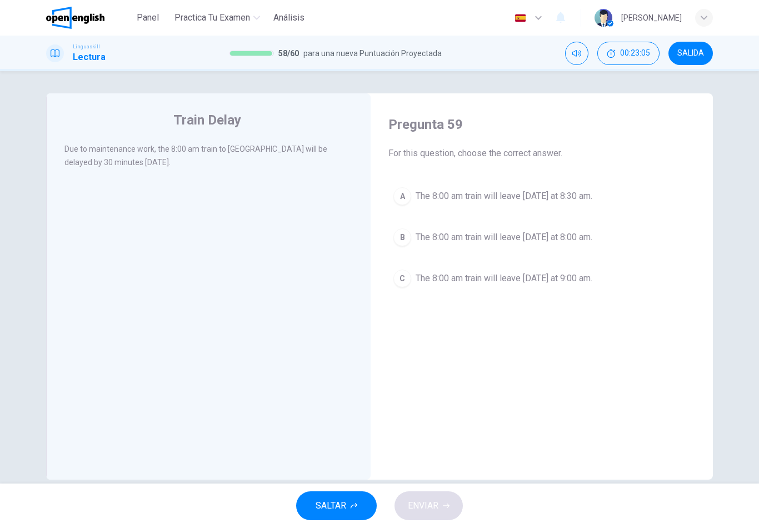
click at [567, 188] on button "A The 8:00 am train will leave [DATE] at 8:30 am." at bounding box center [541, 196] width 307 height 28
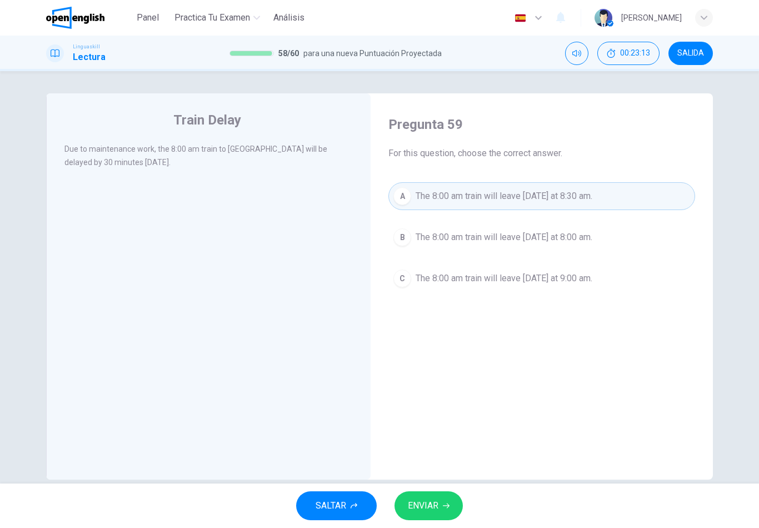
click at [447, 504] on icon "button" at bounding box center [446, 505] width 7 height 5
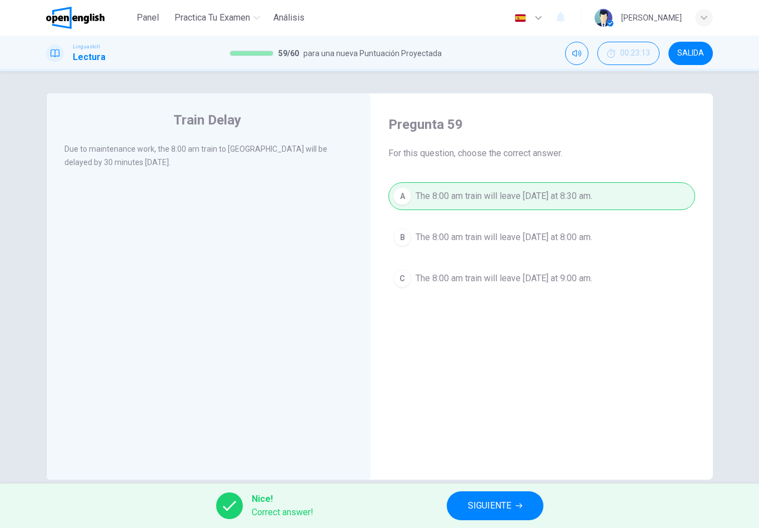
click at [476, 501] on span "SIGUIENTE" at bounding box center [489, 506] width 43 height 16
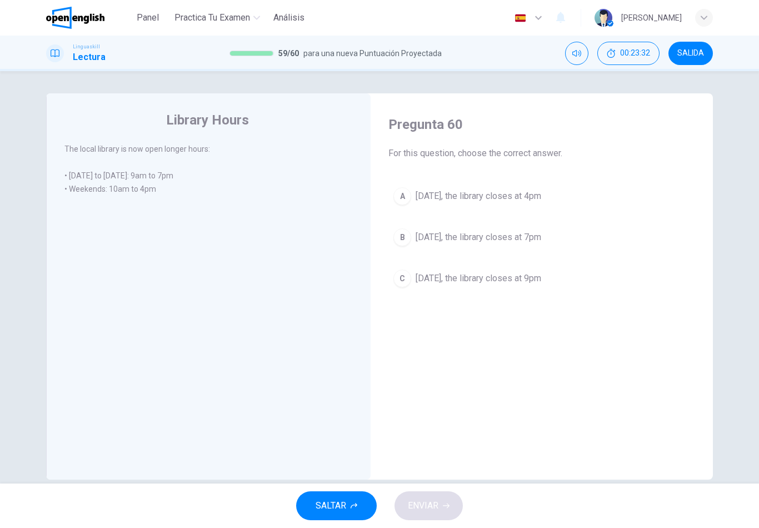
click at [541, 199] on span "[DATE], the library closes at 4pm" at bounding box center [479, 195] width 126 height 13
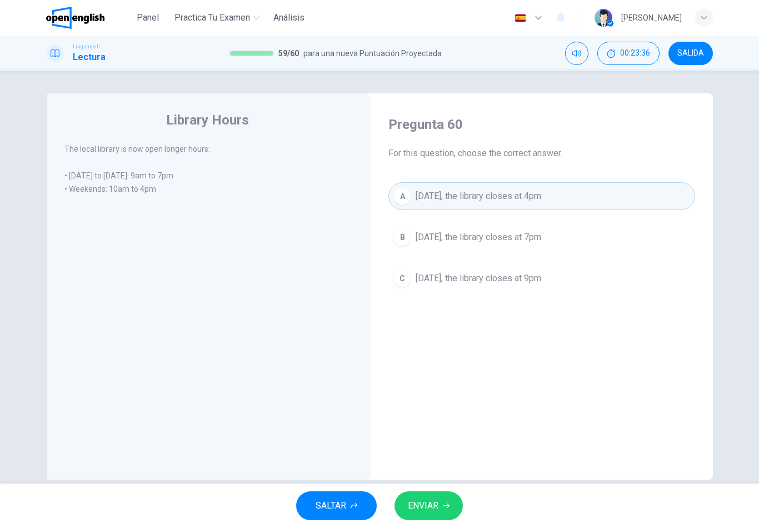
click at [446, 510] on button "ENVIAR" at bounding box center [429, 505] width 68 height 29
